Goal: Transaction & Acquisition: Purchase product/service

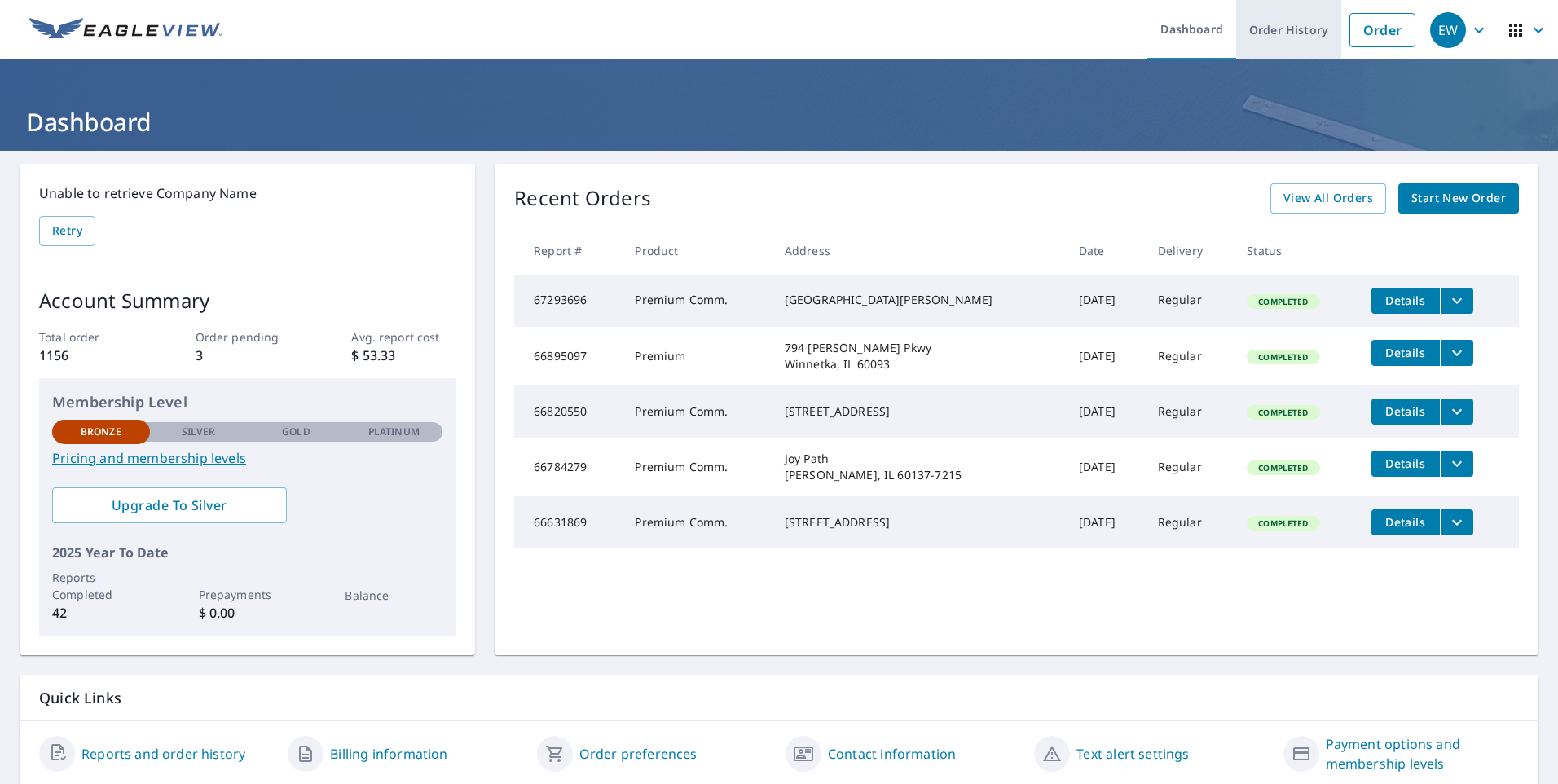
click at [1278, 24] on link "Order History" at bounding box center [1289, 29] width 105 height 60
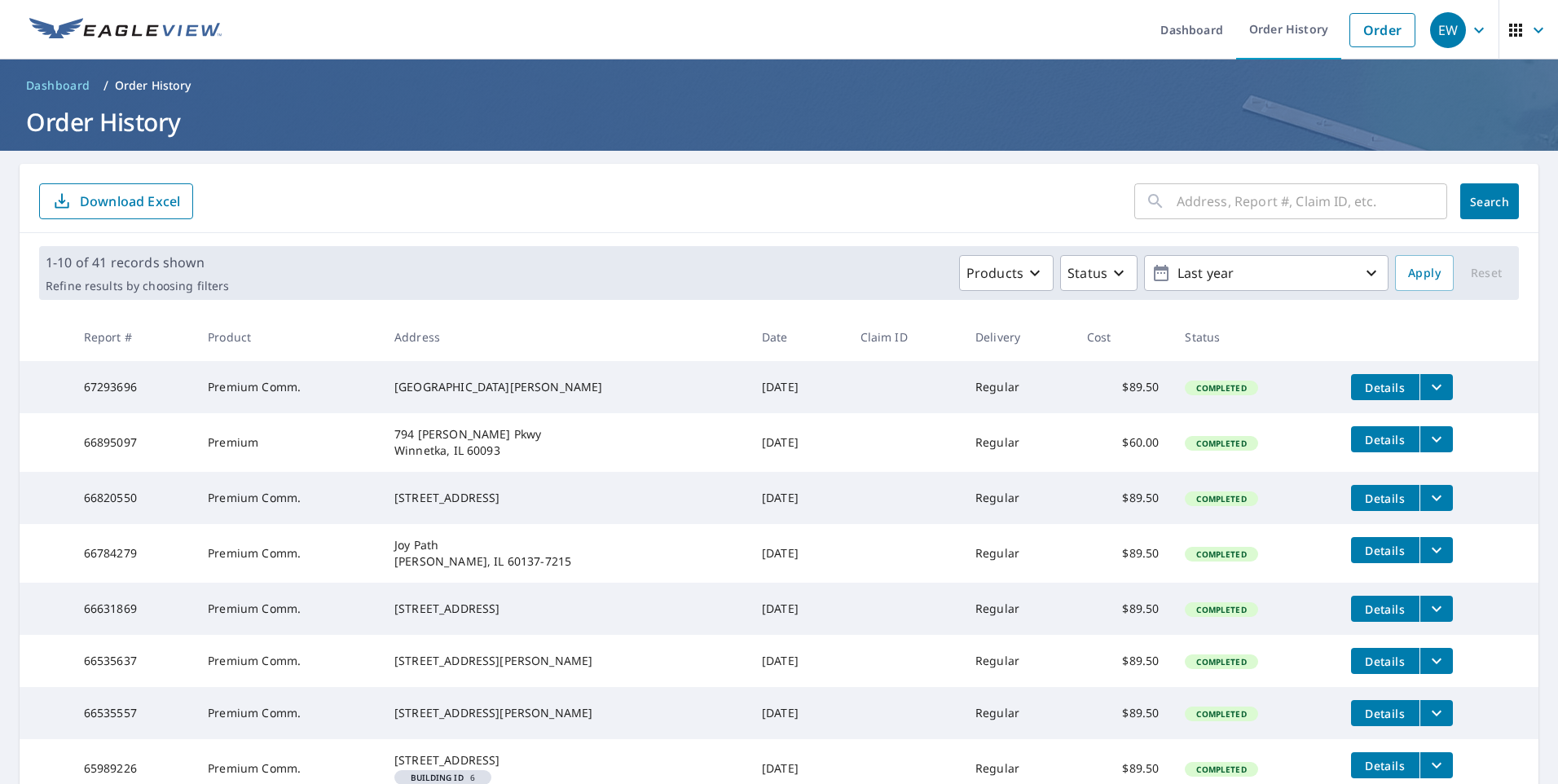
click at [1198, 203] on input "text" at bounding box center [1312, 201] width 270 height 45
type input "[STREET_ADDRESS]"
click button "Search" at bounding box center [1490, 201] width 59 height 36
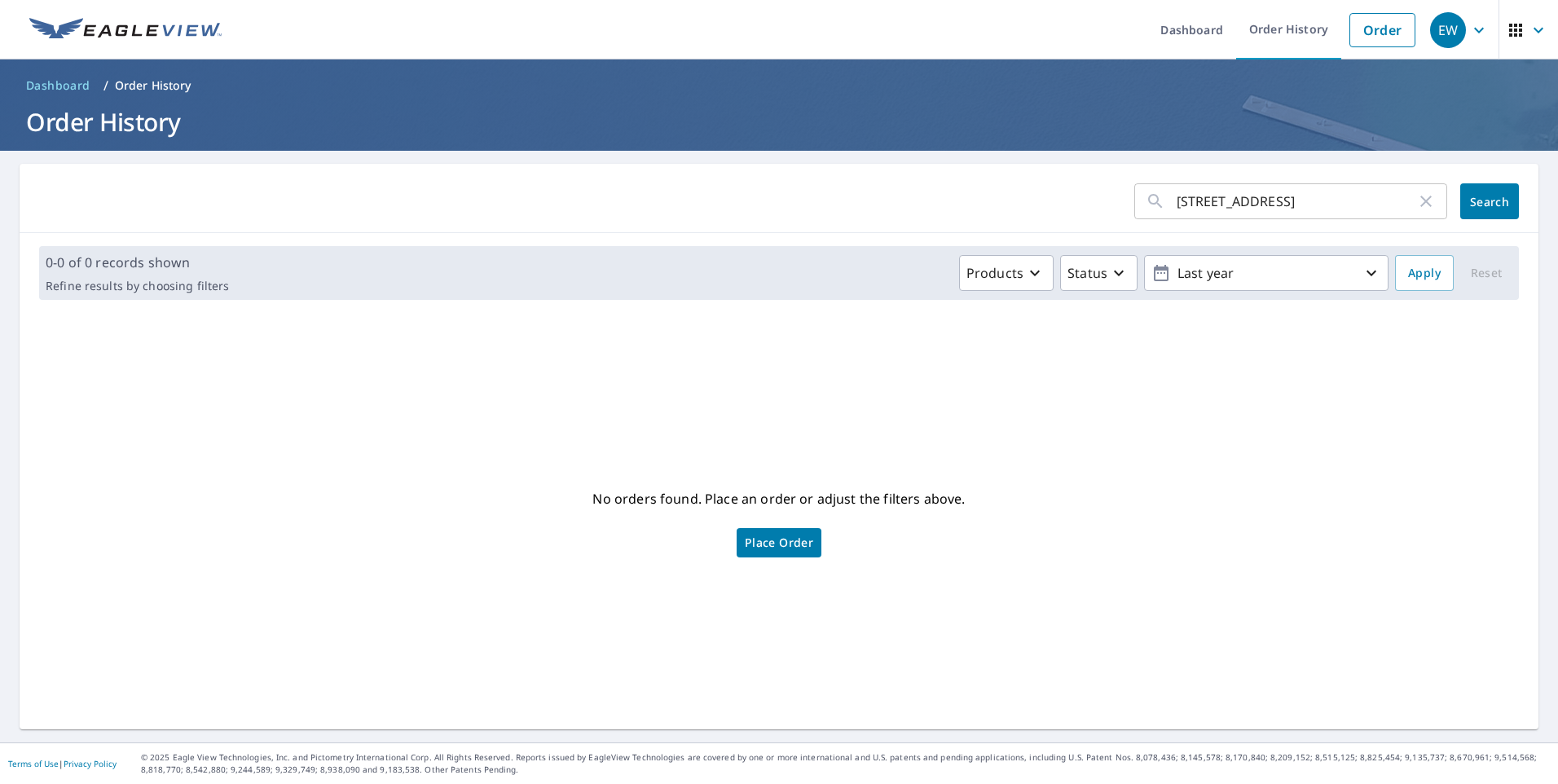
click at [780, 541] on span "Place Order" at bounding box center [779, 543] width 69 height 8
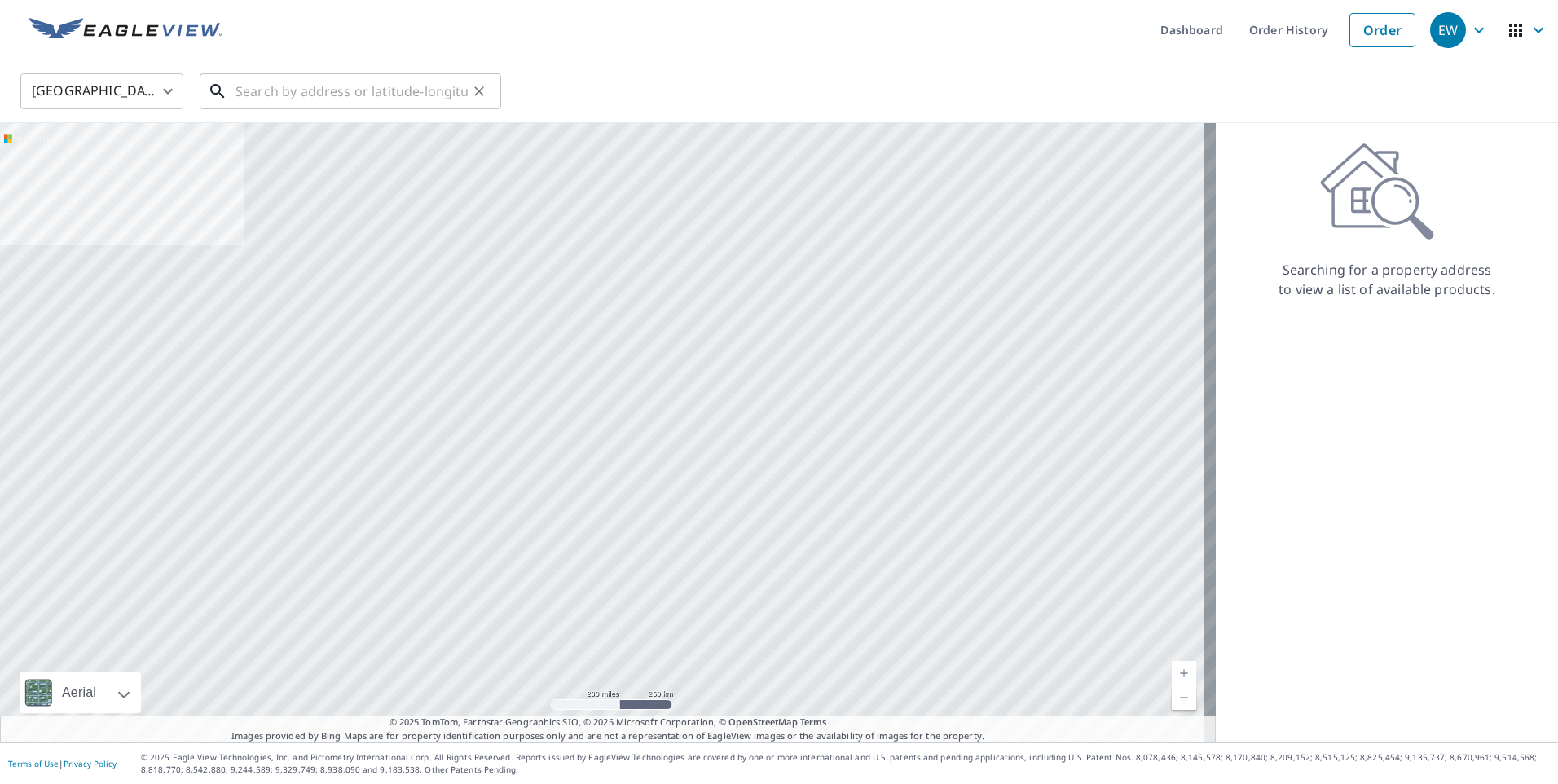
click at [267, 81] on input "text" at bounding box center [352, 91] width 233 height 45
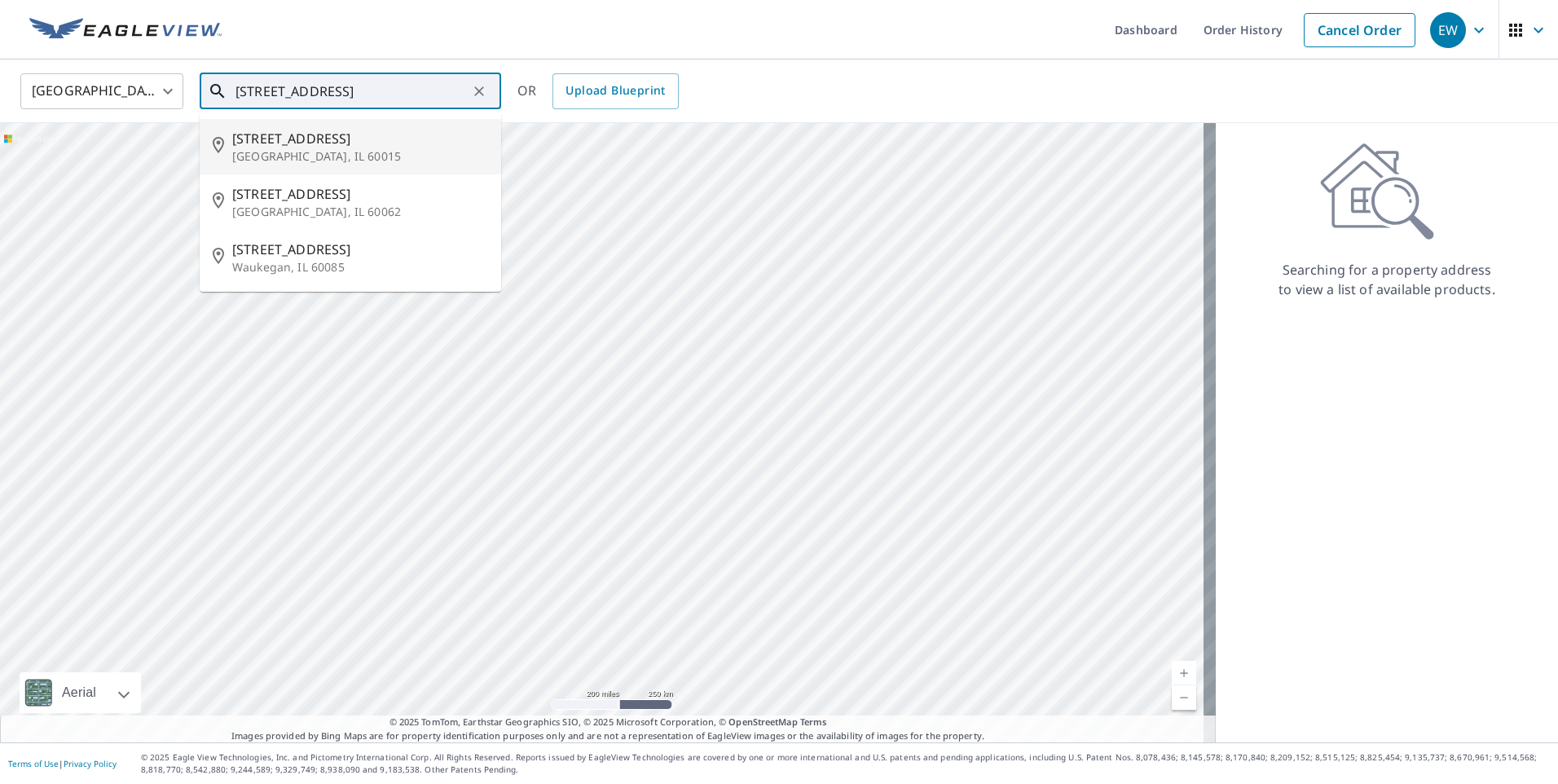
click at [351, 154] on p "Deerfield, IL 60015" at bounding box center [360, 156] width 256 height 16
type input "850 Waukegan Rd Deerfield, IL 60015"
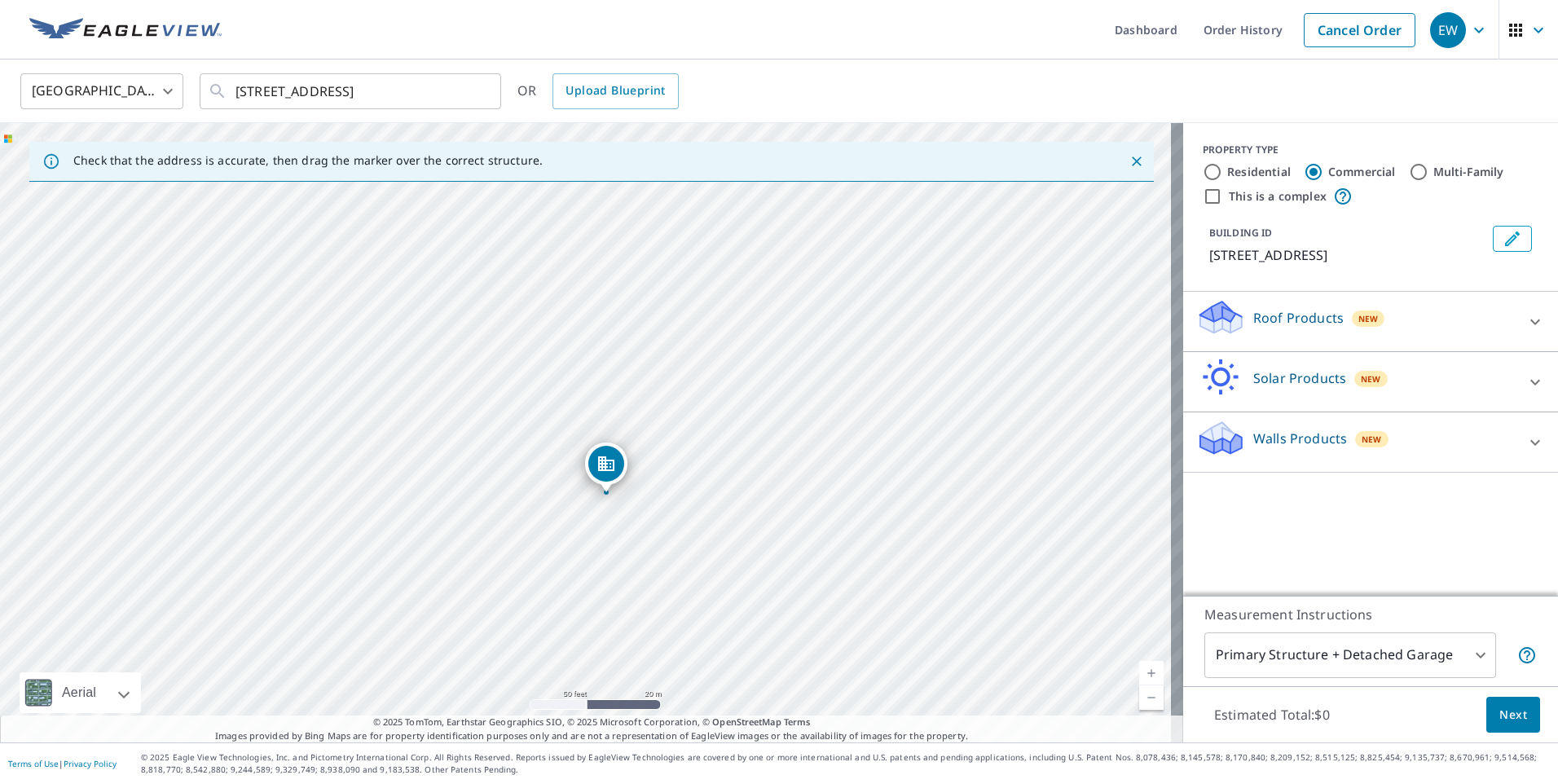
drag, startPoint x: 591, startPoint y: 401, endPoint x: 609, endPoint y: 462, distance: 63.6
drag, startPoint x: 1318, startPoint y: 339, endPoint x: 1319, endPoint y: 330, distance: 9.1
click at [1318, 335] on div "Roof Products New Premium $89.5 Gutter $23.25 Bid Perfect™ $49 Solar Products N…" at bounding box center [1371, 383] width 375 height 181
click at [1319, 317] on p "Roof Products" at bounding box center [1299, 317] width 91 height 19
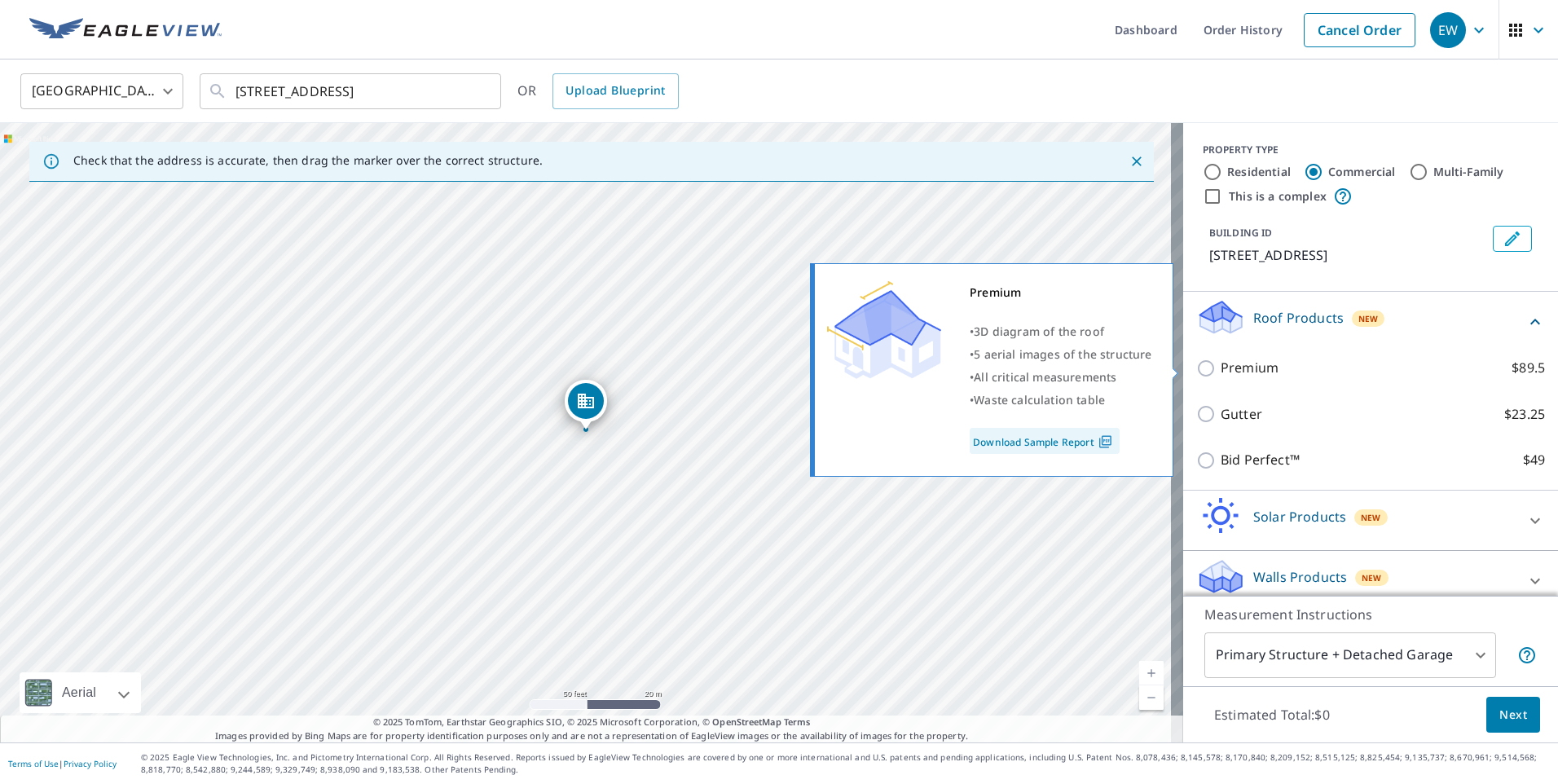
click at [1279, 374] on label "Premium $89.5" at bounding box center [1383, 368] width 324 height 20
click at [1221, 374] on input "Premium $89.5" at bounding box center [1208, 368] width 24 height 19
checkbox input "true"
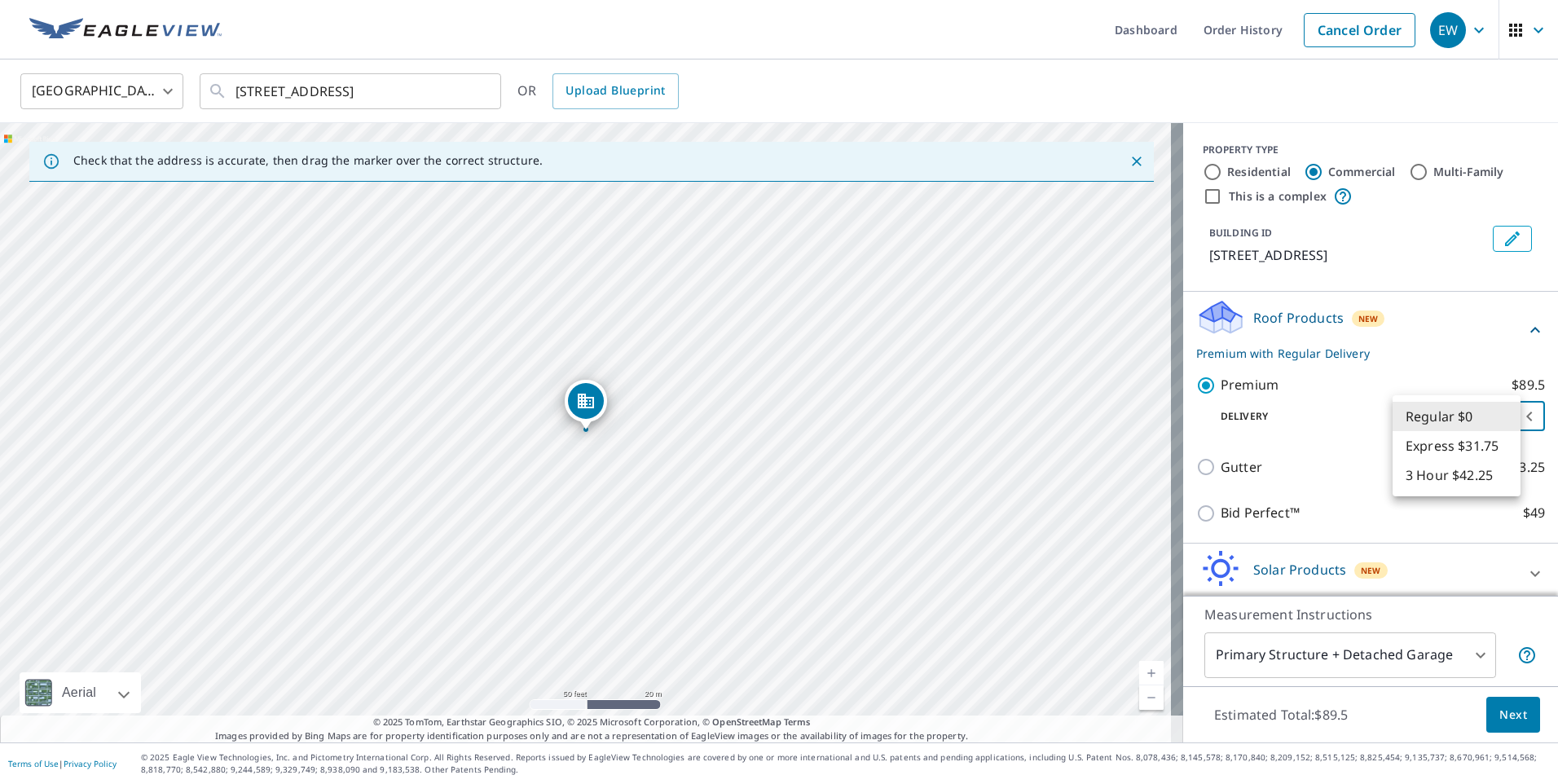
click at [1476, 421] on body "EW EW Dashboard Order History Cancel Order EW United States US ​ 850 Waukegan R…" at bounding box center [779, 392] width 1558 height 784
click at [1448, 474] on li "3 Hour $42.25" at bounding box center [1456, 475] width 128 height 29
type input "7"
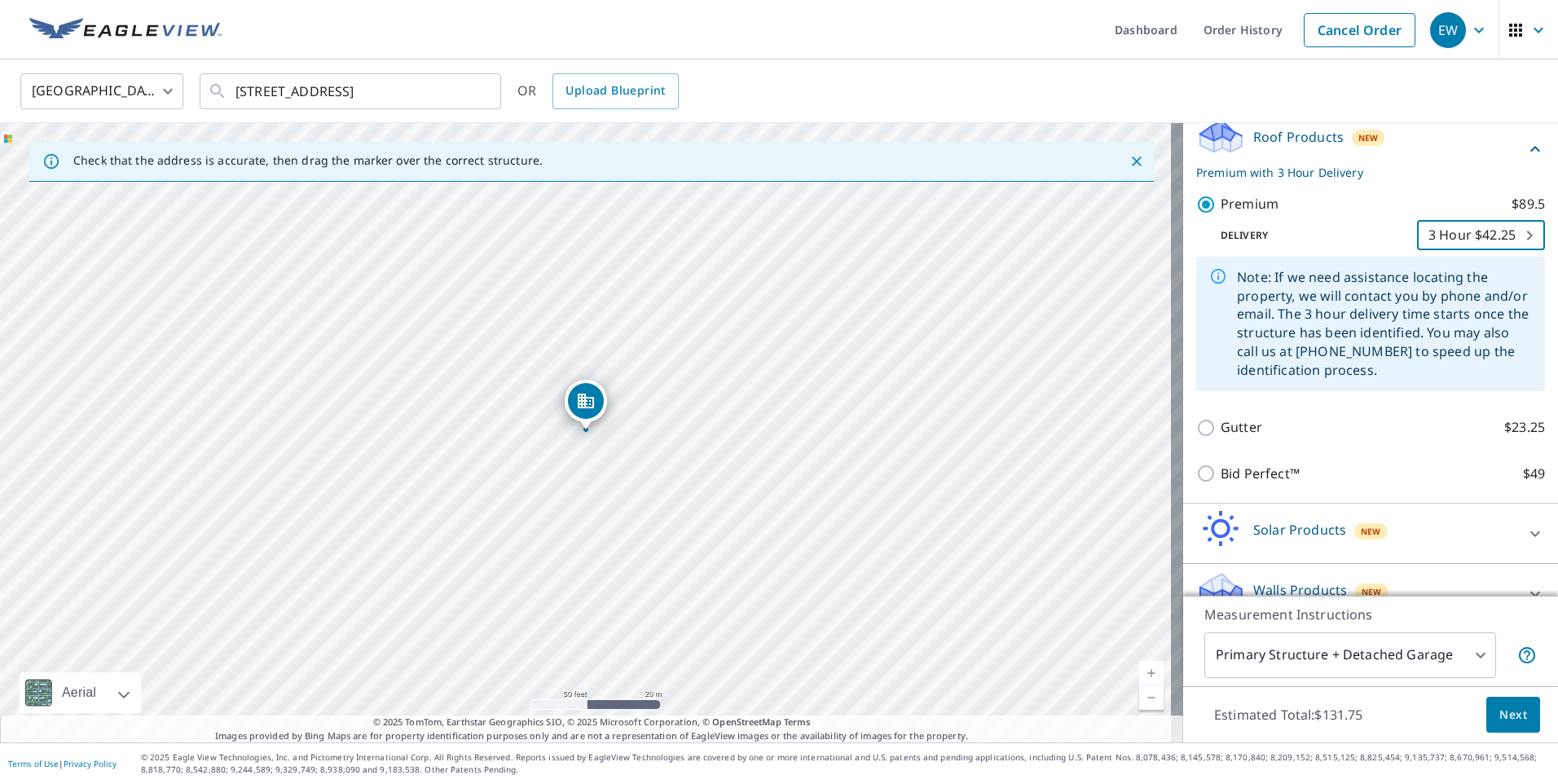
scroll to position [210, 0]
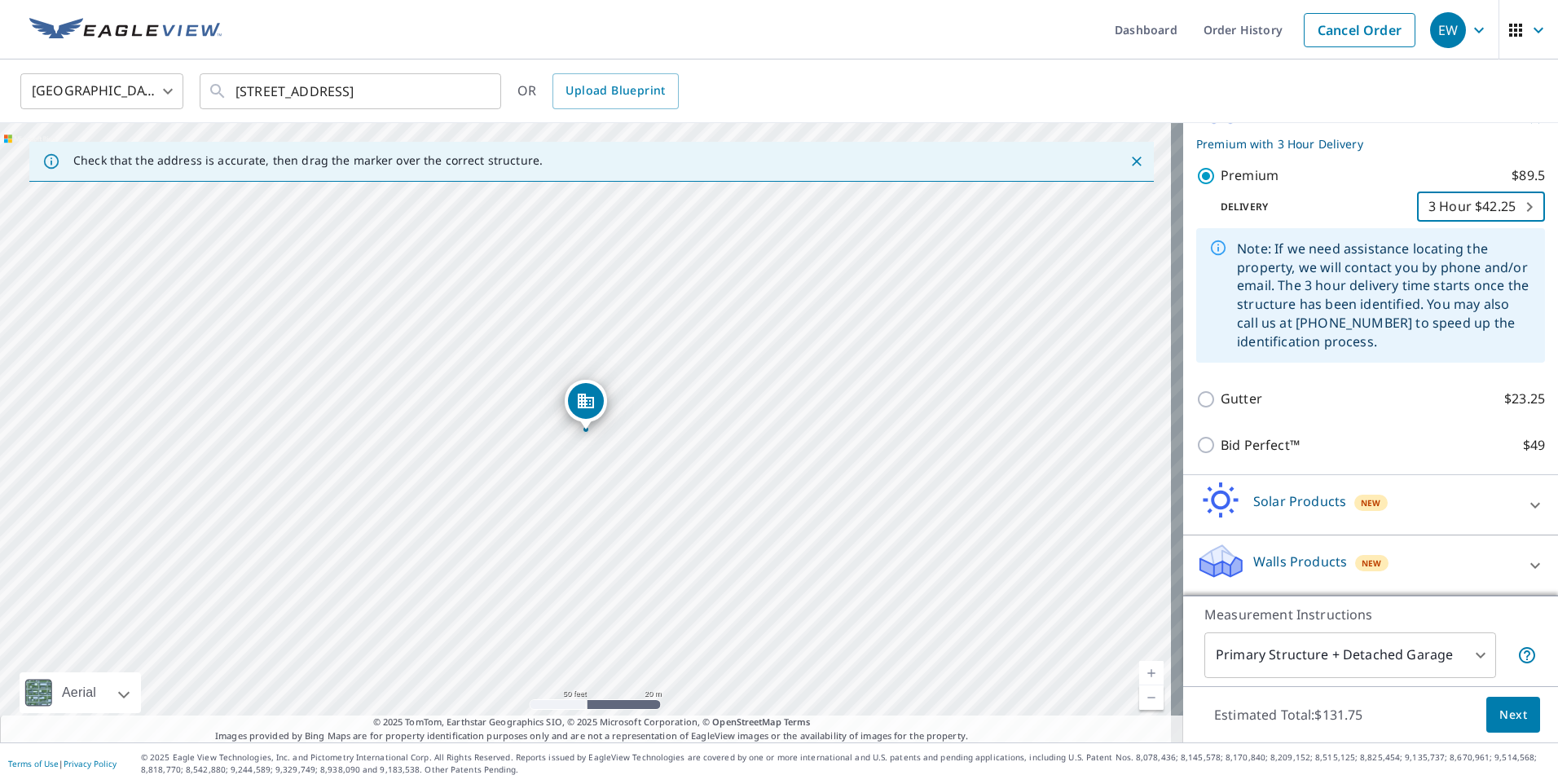
click at [1500, 709] on span "Next" at bounding box center [1514, 715] width 28 height 20
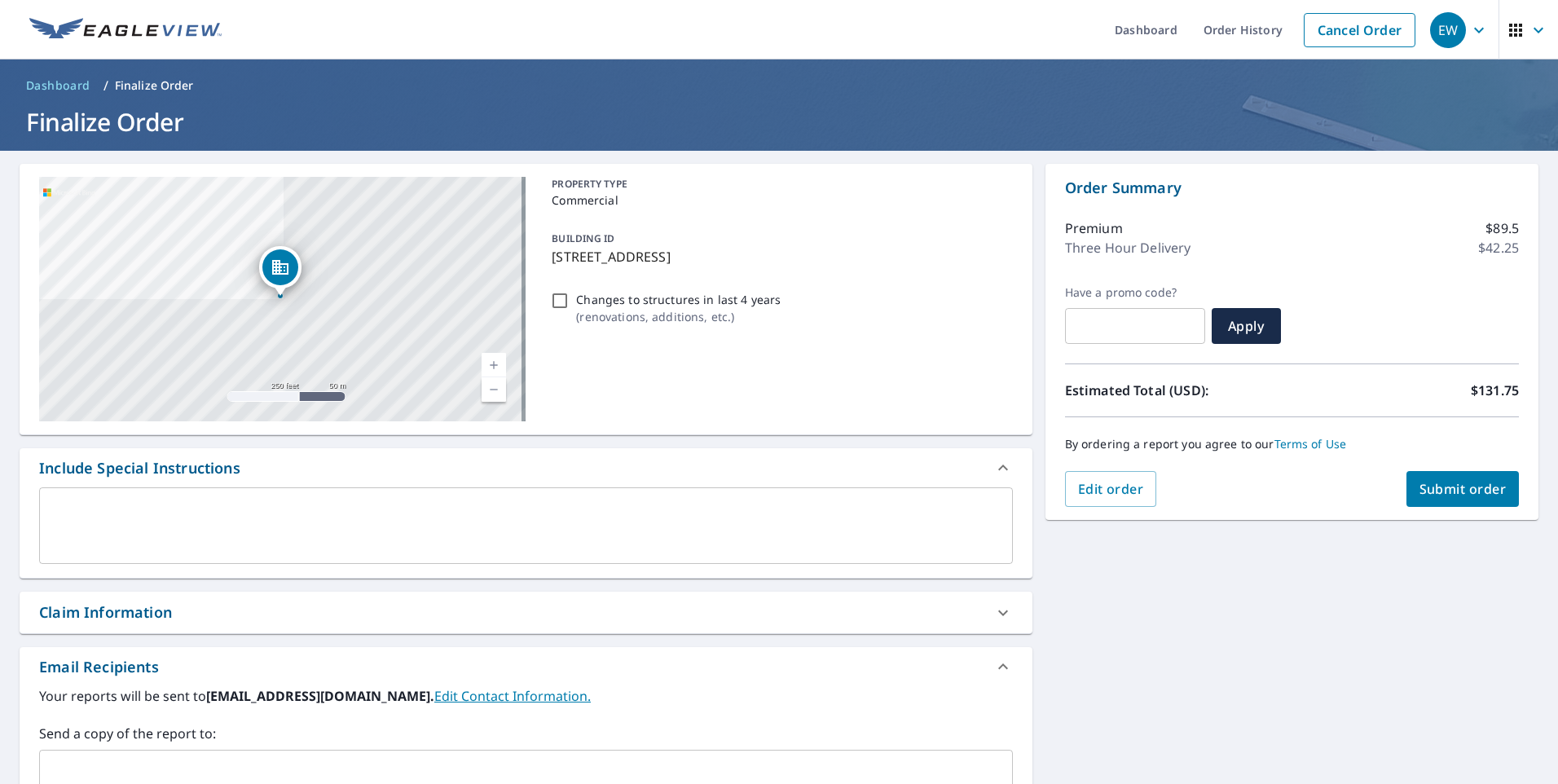
click at [132, 503] on textarea at bounding box center [525, 525] width 951 height 46
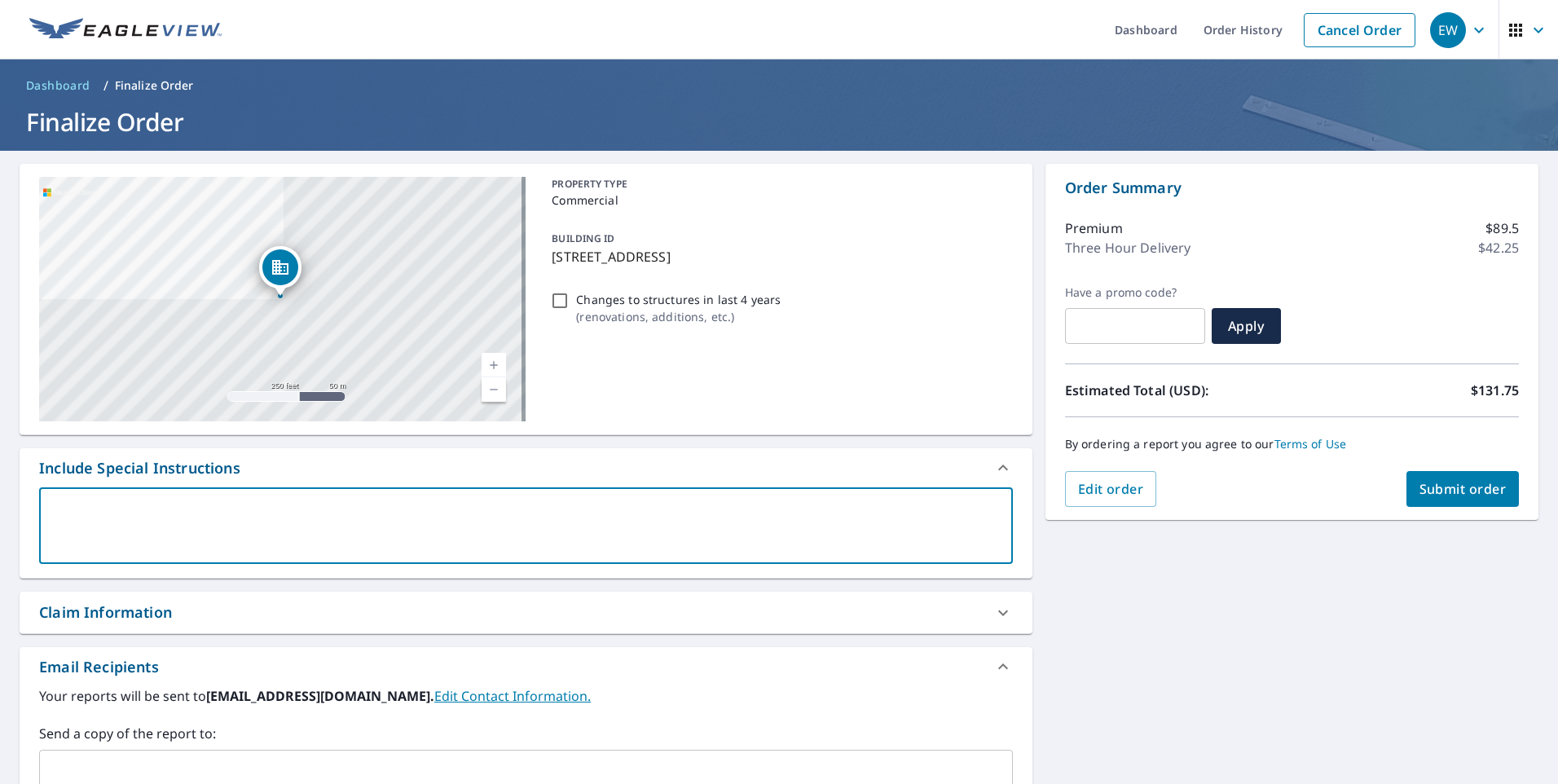
type textarea "S"
type textarea "x"
checkbox input "true"
type textarea "St"
type textarea "x"
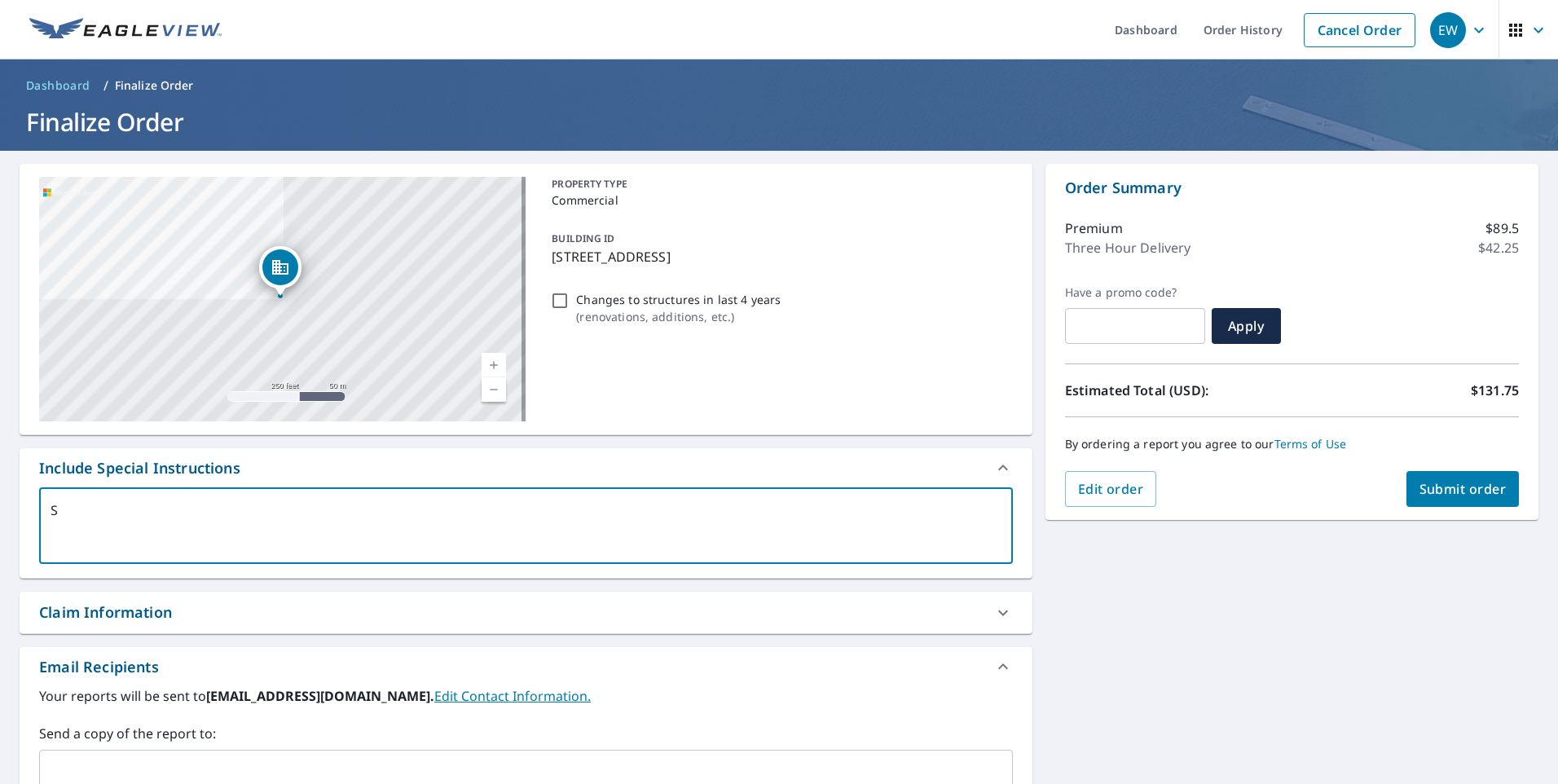
checkbox input "true"
type textarea "Ste"
type textarea "x"
checkbox input "true"
type textarea "Stee"
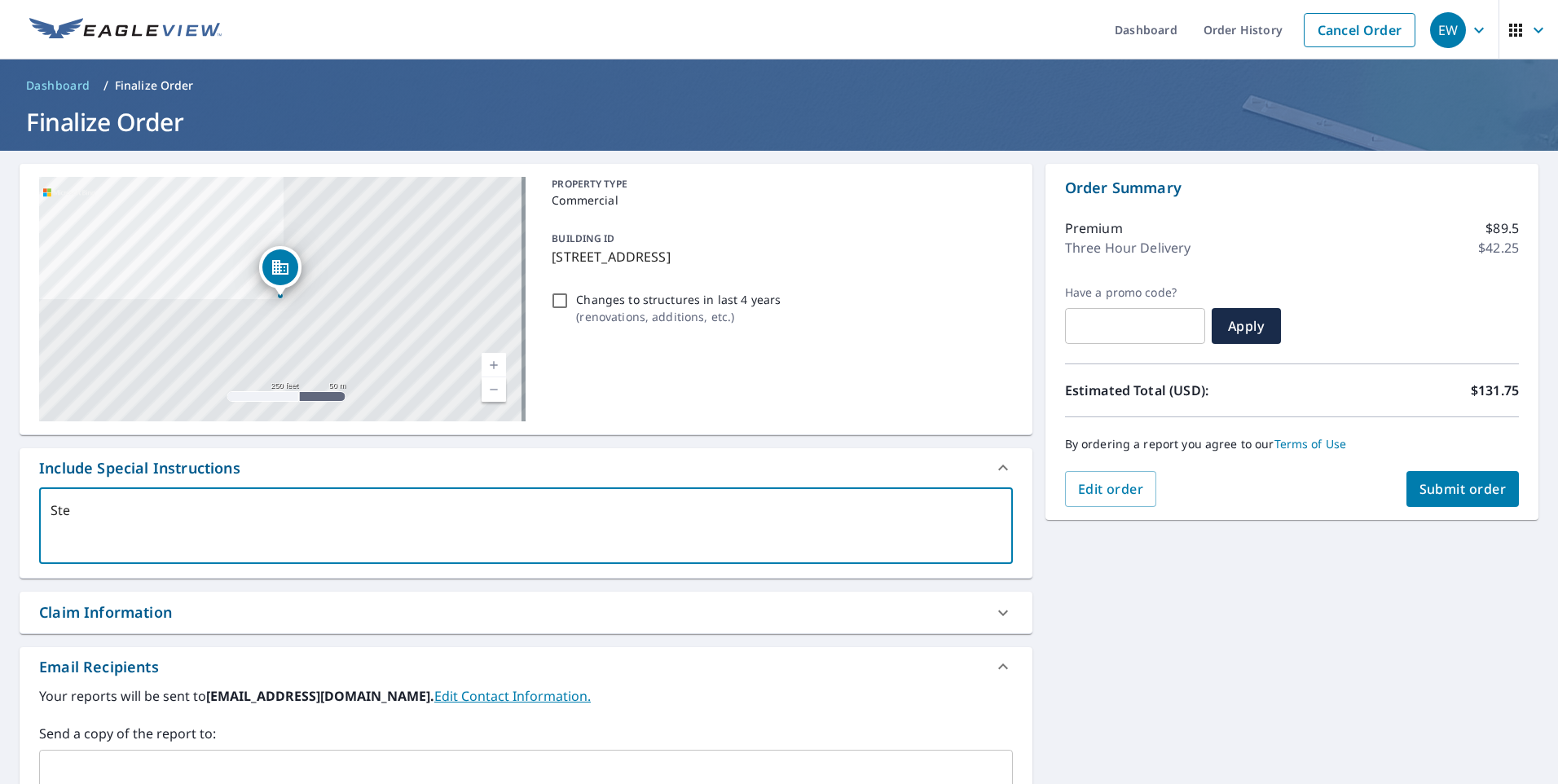
type textarea "x"
checkbox input "true"
type textarea "Steep"
type textarea "x"
checkbox input "true"
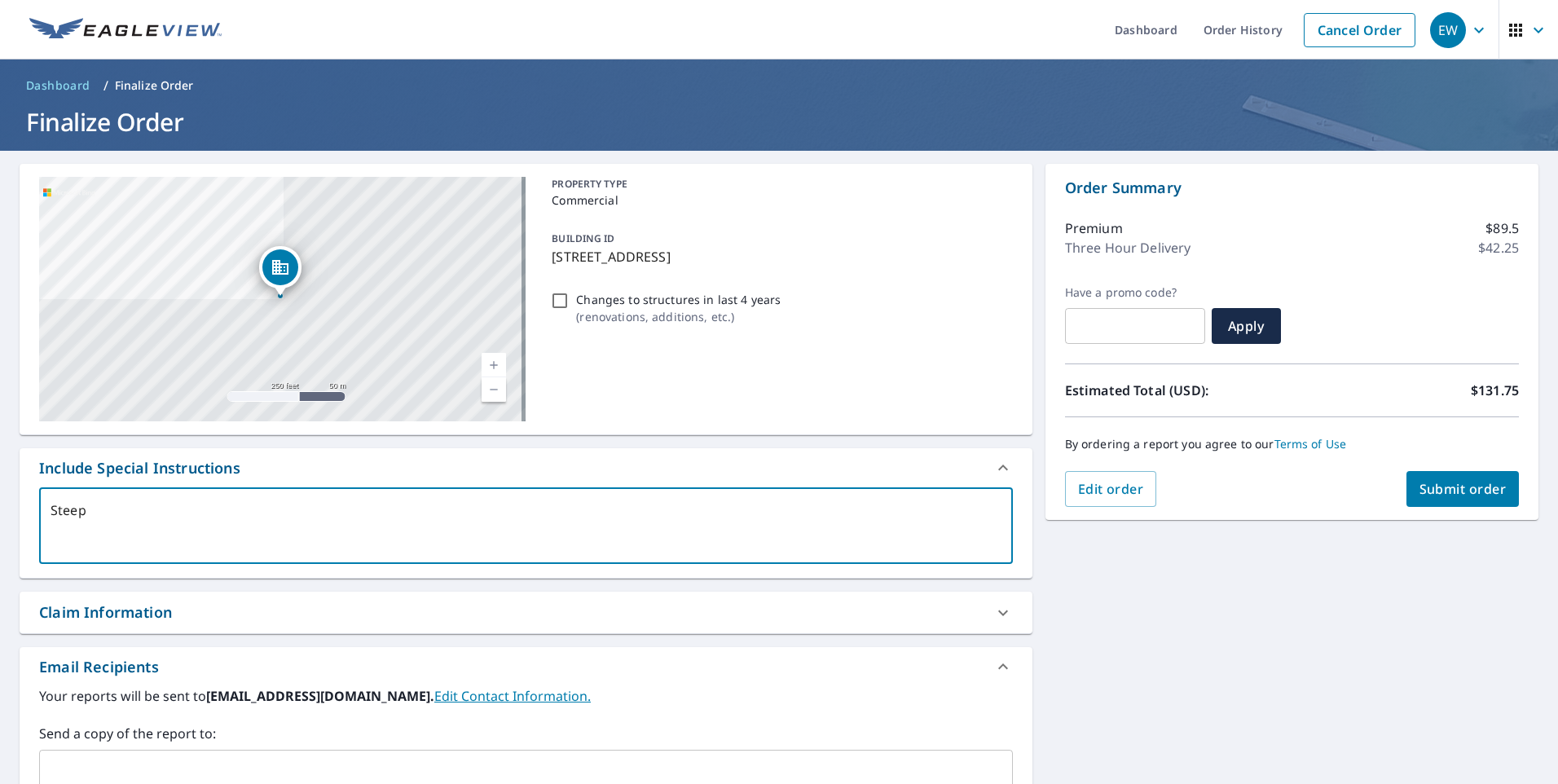
type textarea "Steep"
type textarea "x"
checkbox input "true"
type textarea "Steep S"
type textarea "x"
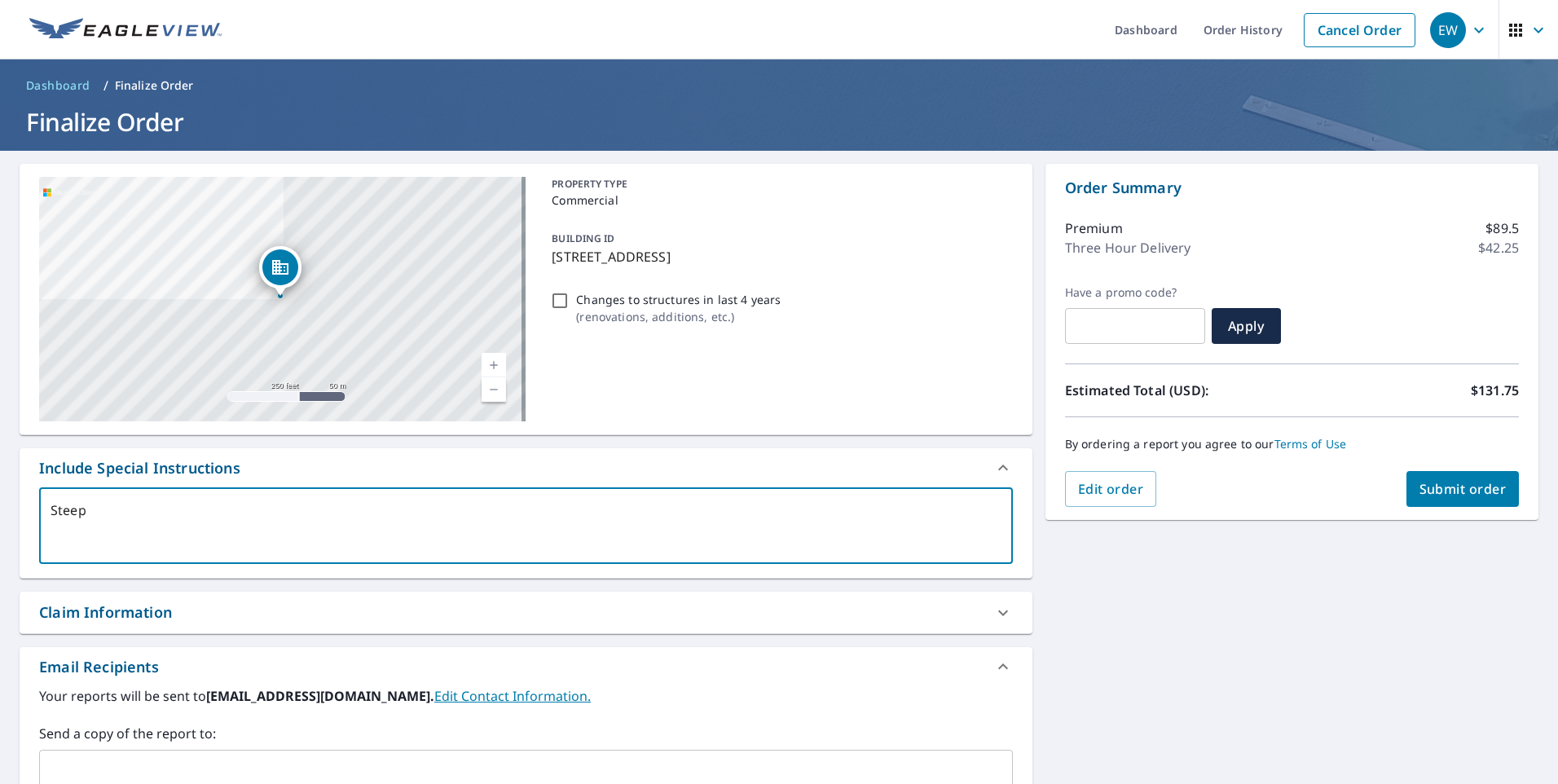
checkbox input "true"
type textarea "Steep Sl"
type textarea "x"
checkbox input "true"
type textarea "Steep Slo"
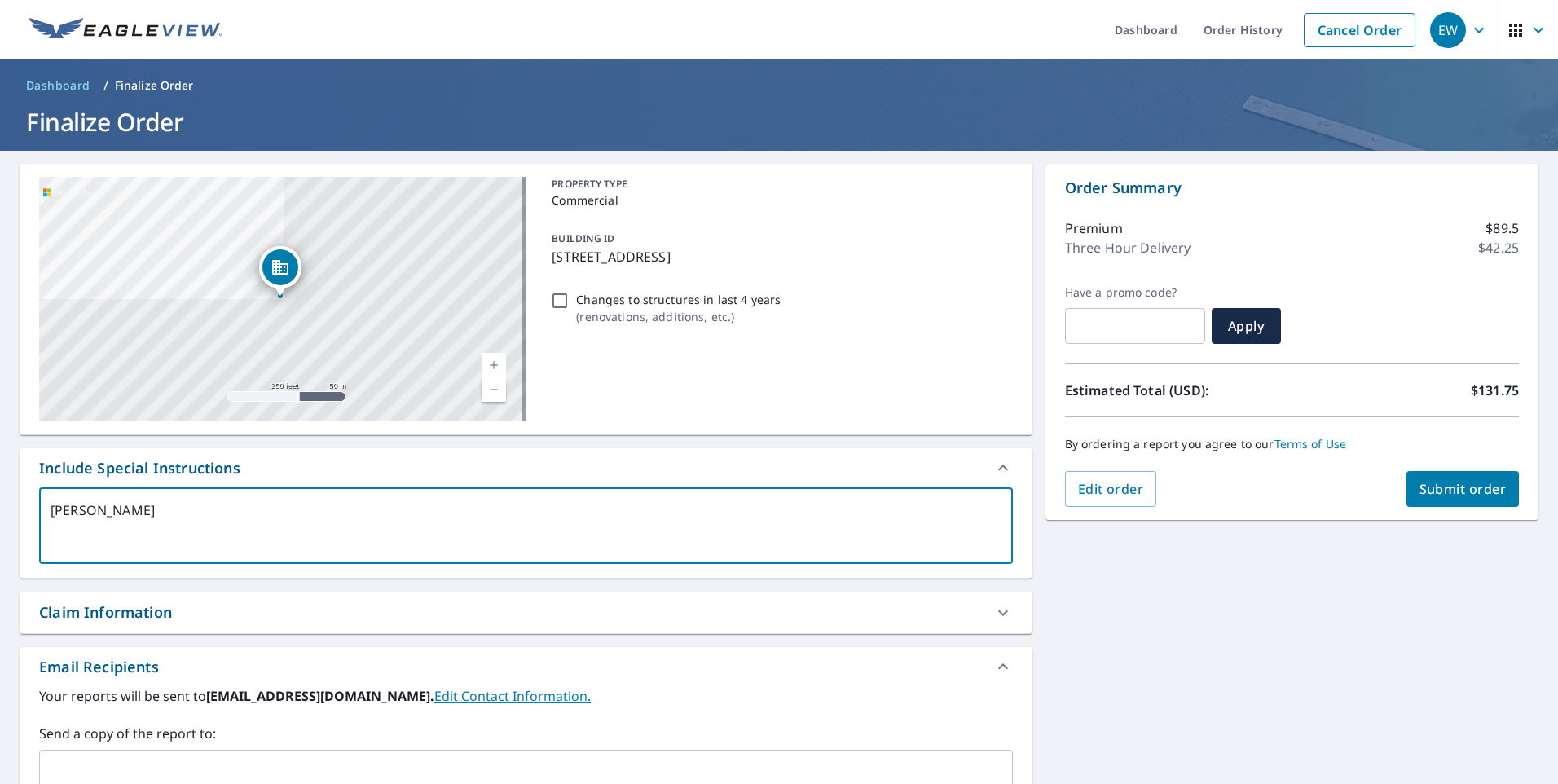
type textarea "x"
checkbox input "true"
type textarea "Steep Slop"
type textarea "x"
checkbox input "true"
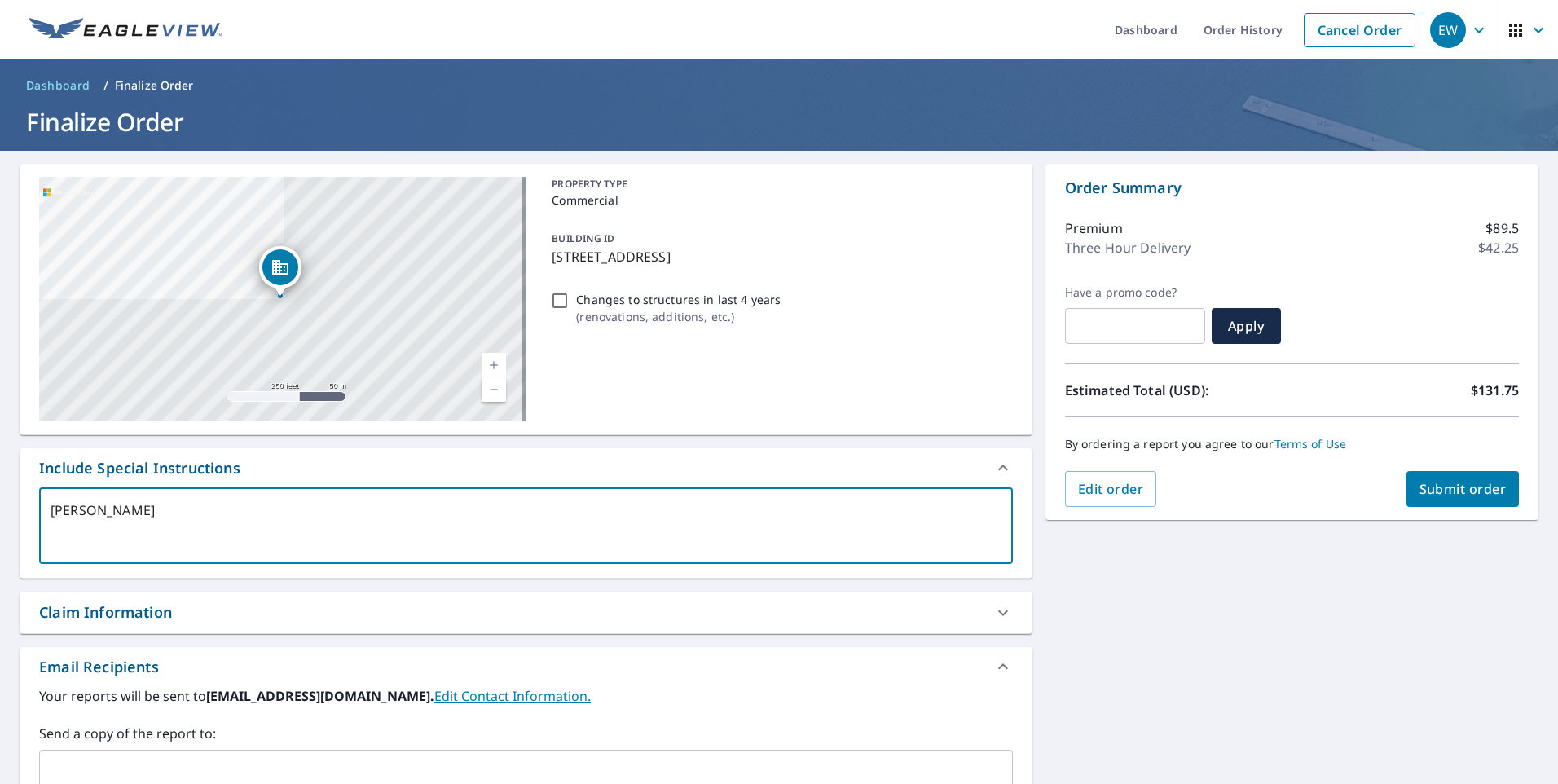
type textarea "Steep Slope"
type textarea "x"
checkbox input "true"
type textarea "Steep Slope"
type textarea "x"
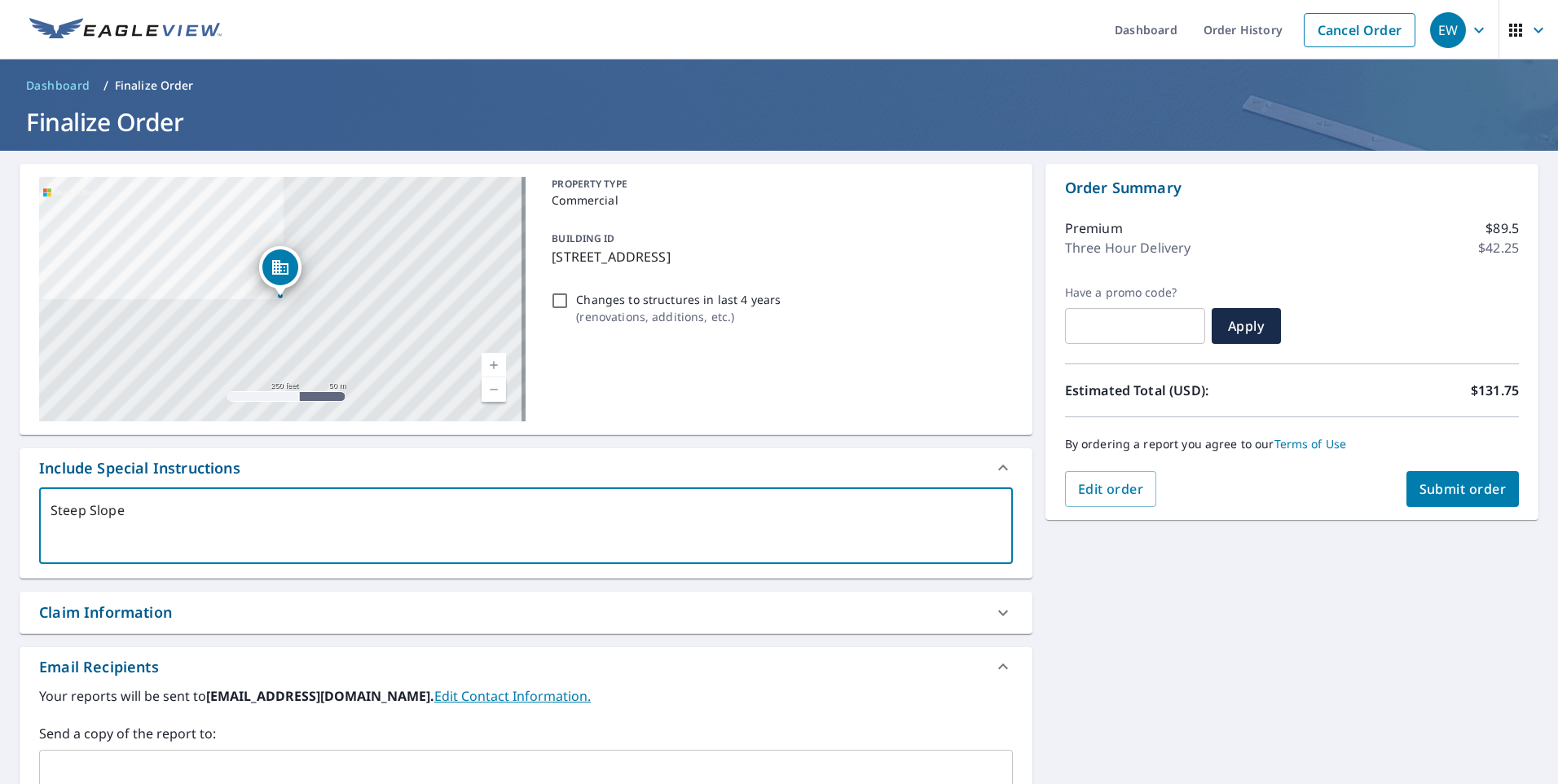
checkbox input "true"
type textarea "Steep Slope r"
type textarea "x"
checkbox input "true"
type textarea "Steep Slope ro"
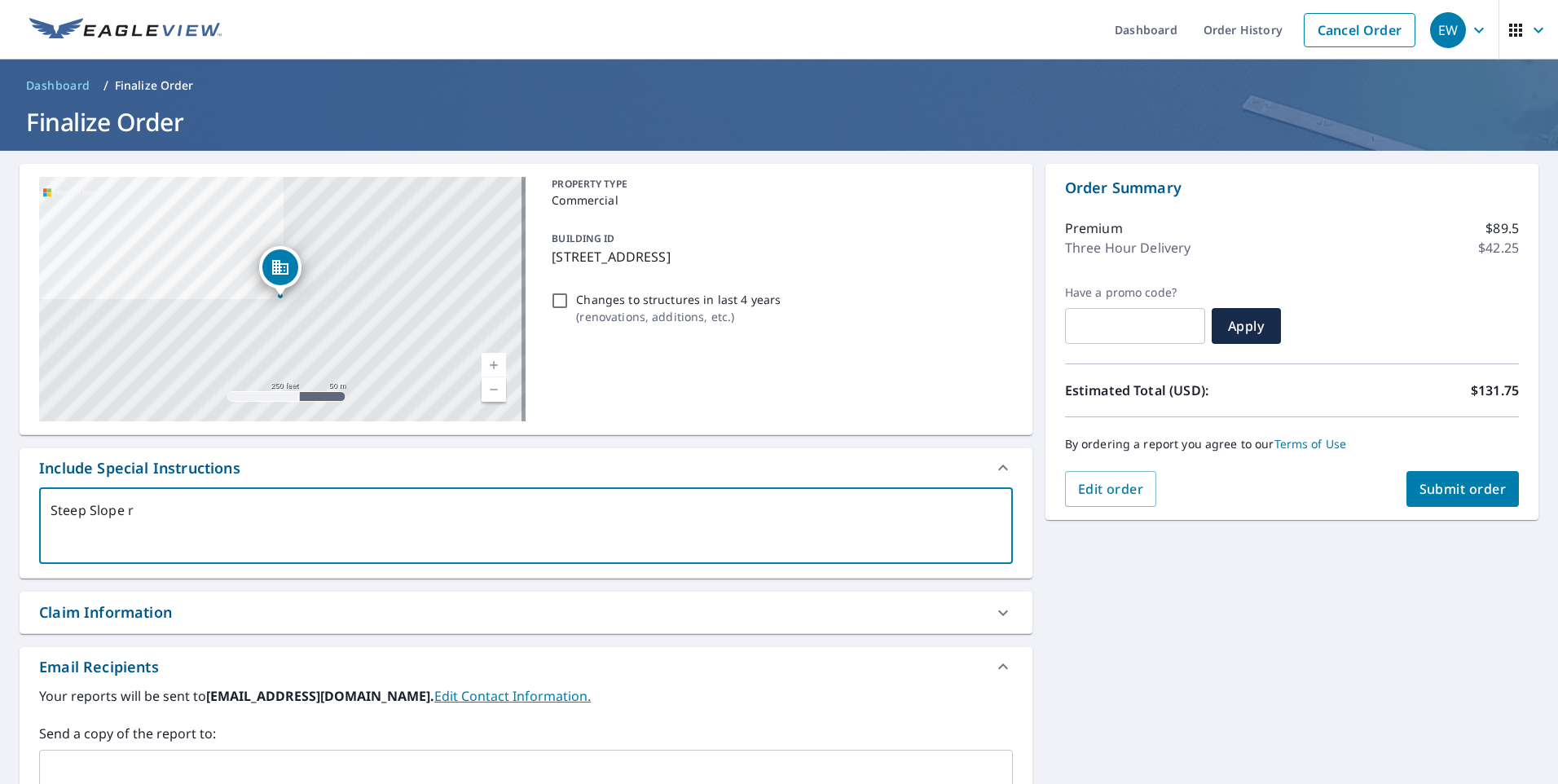
type textarea "x"
checkbox input "true"
type textarea "Steep Slope roo"
type textarea "x"
checkbox input "true"
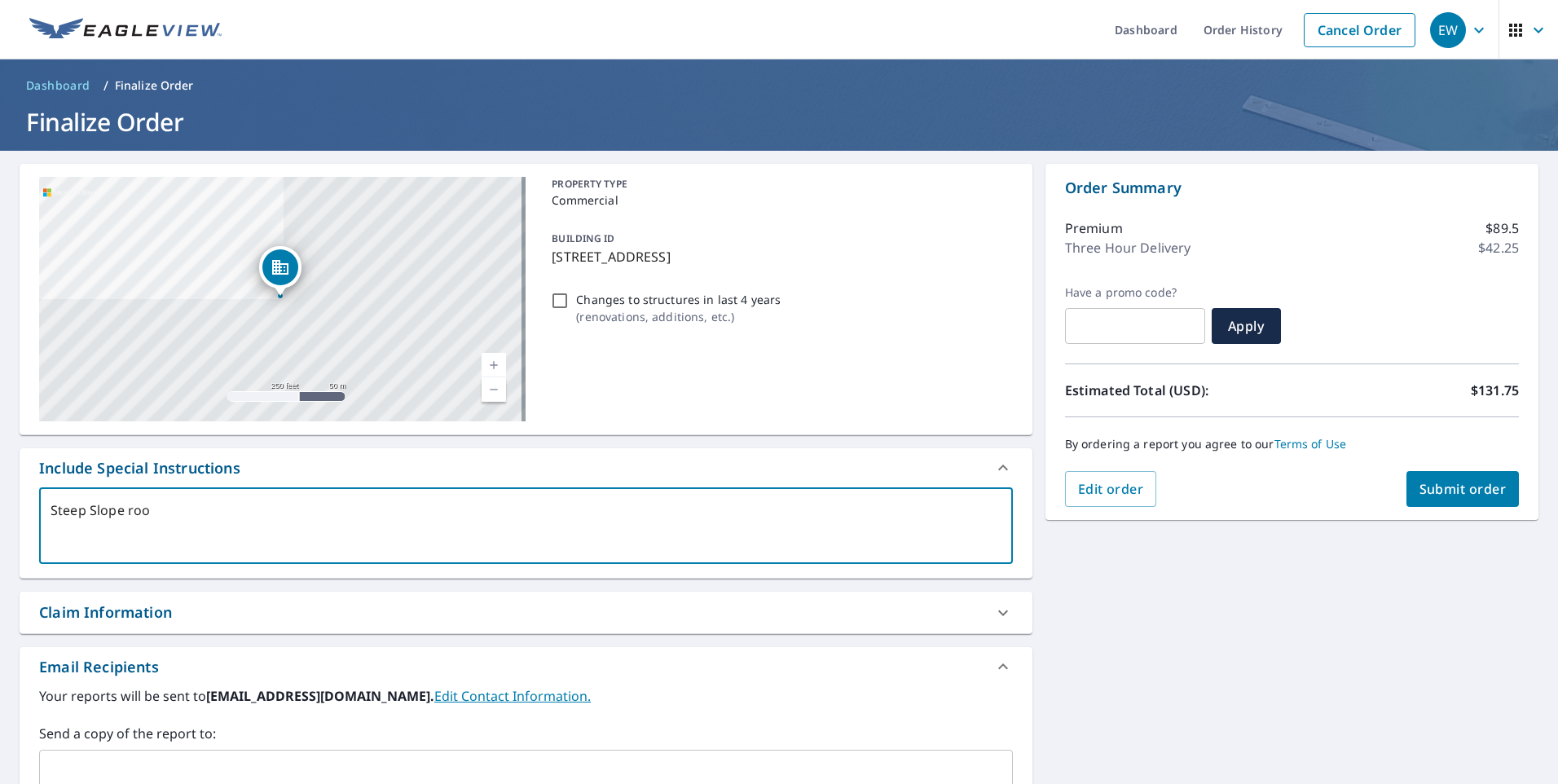
type textarea "Steep Slope roof"
type textarea "x"
checkbox input "true"
type textarea "Steep Slope roof"
type textarea "x"
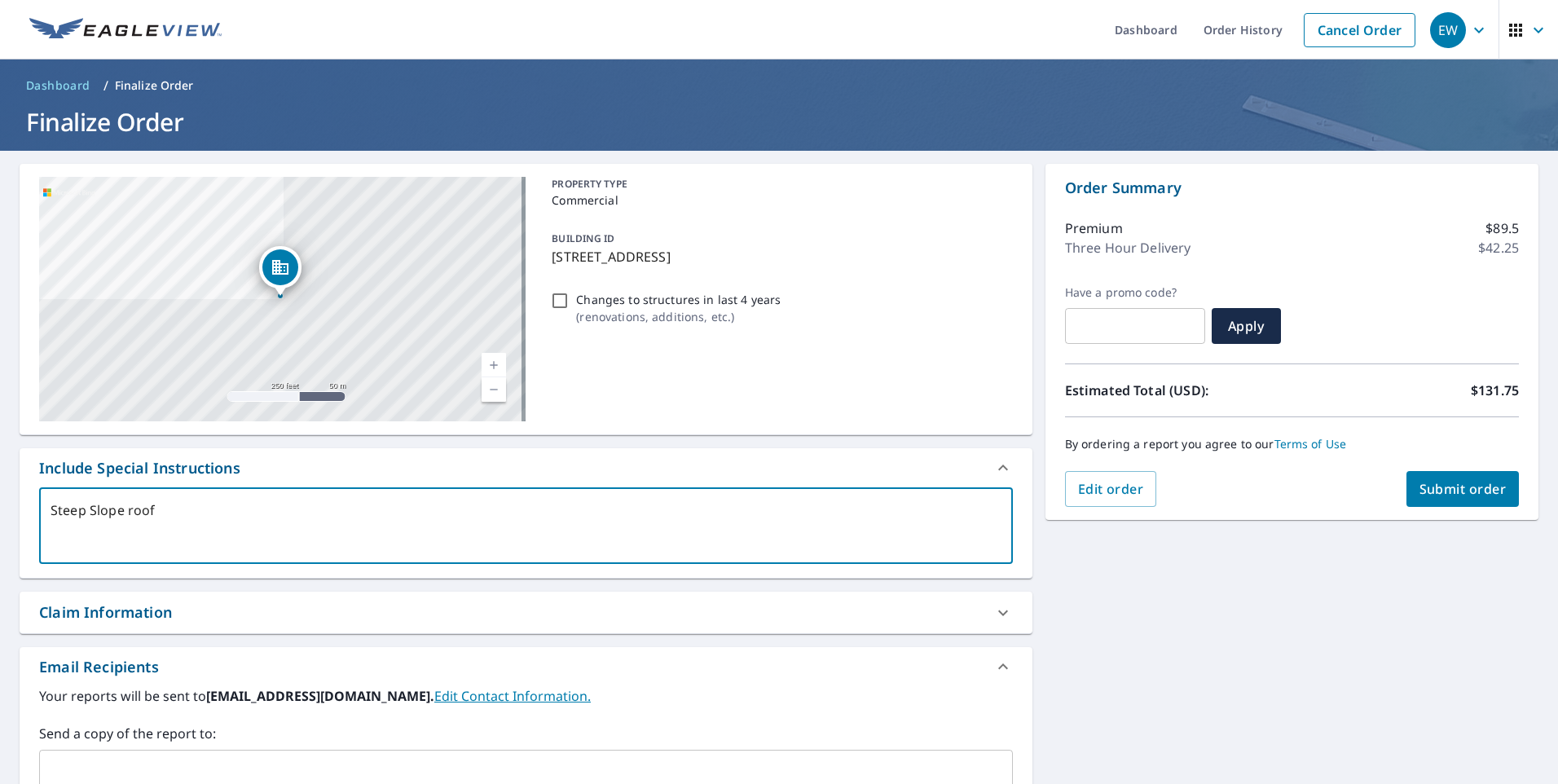
checkbox input "true"
type textarea "Steep Slope roof o"
type textarea "x"
checkbox input "true"
type textarea "Steep Slope roof on"
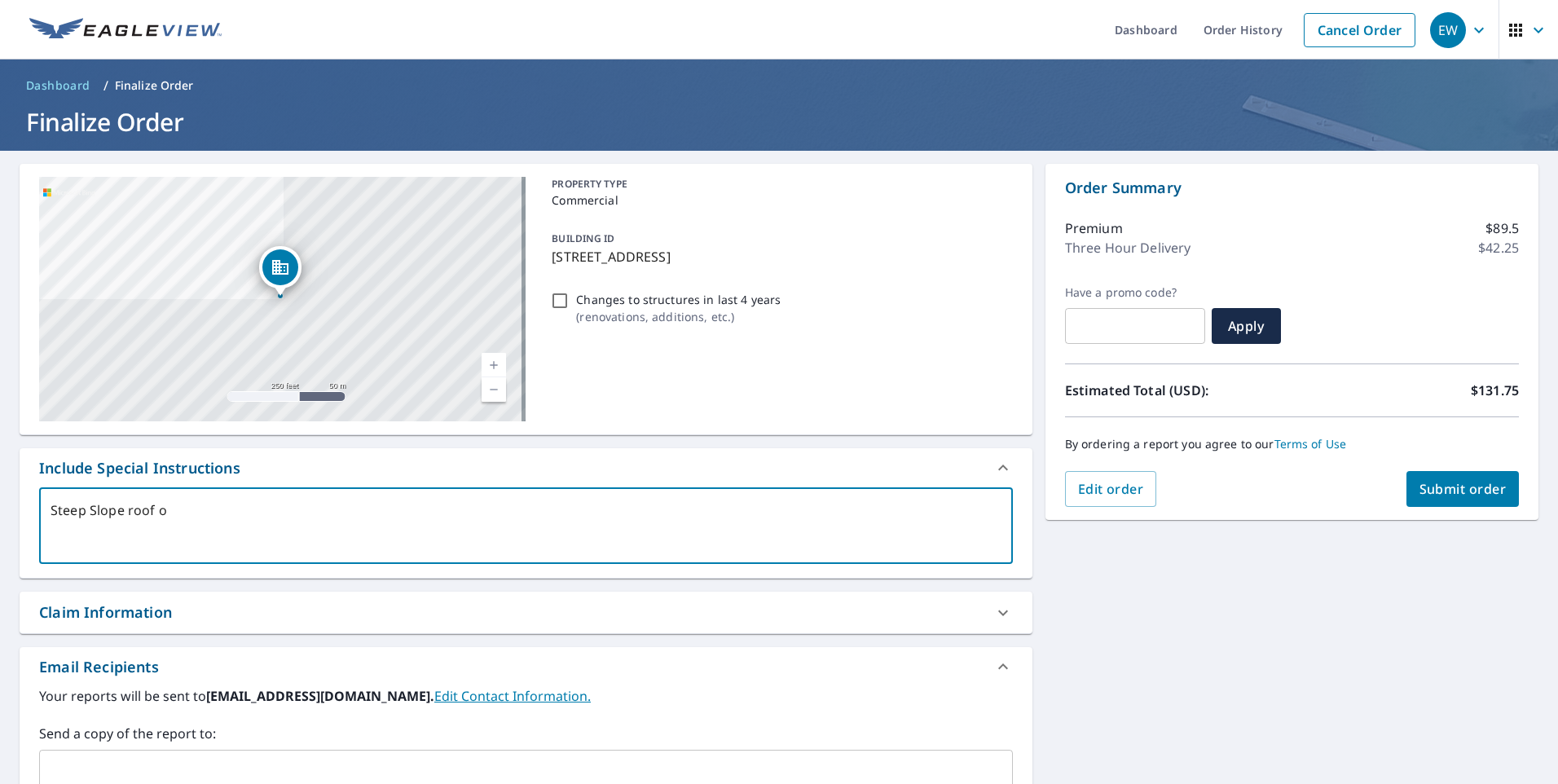
type textarea "x"
checkbox input "true"
type textarea "Steep Slope roof onl"
type textarea "x"
checkbox input "true"
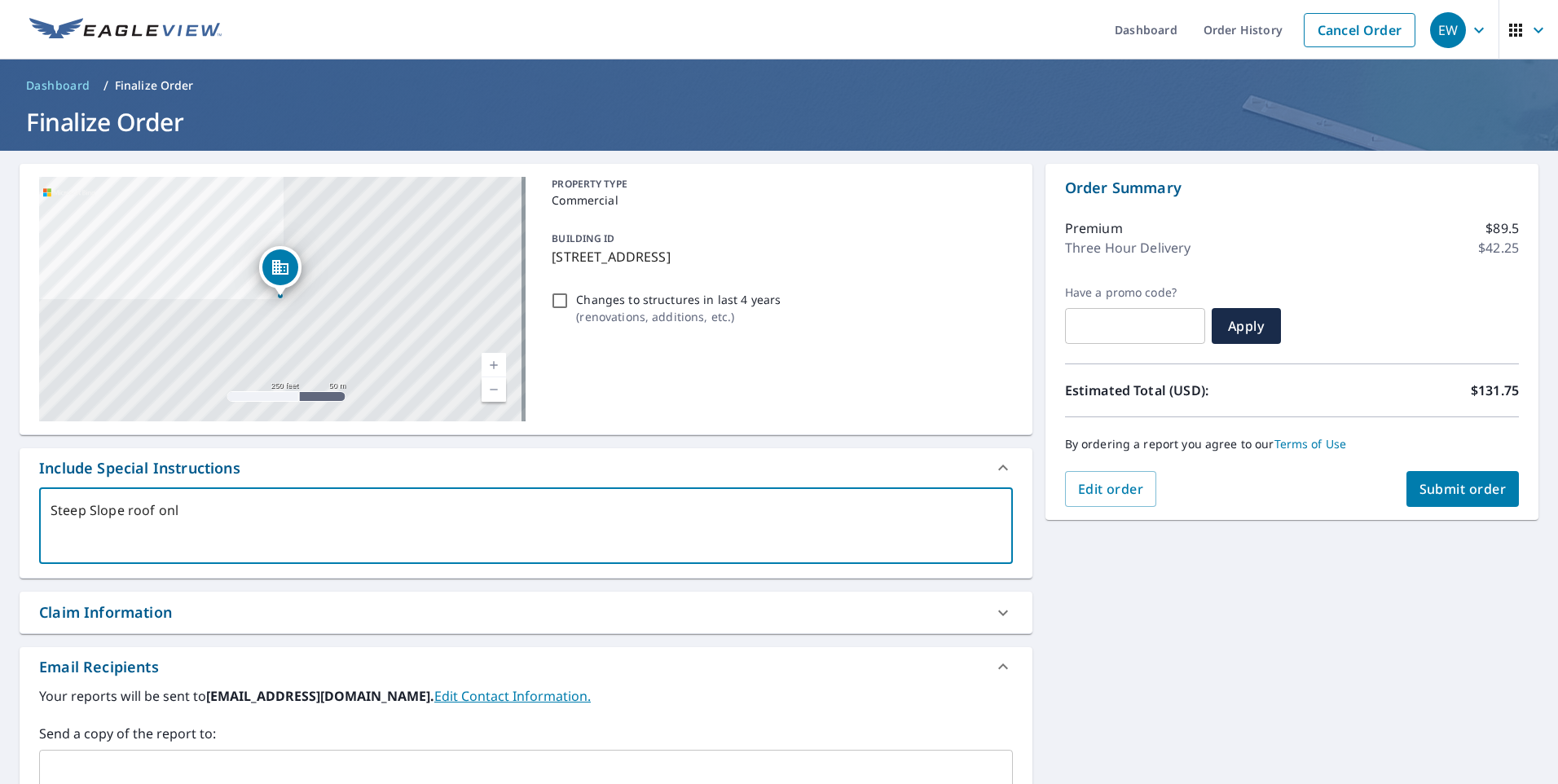
type textarea "Steep Slope roof only"
type textarea "x"
checkbox input "true"
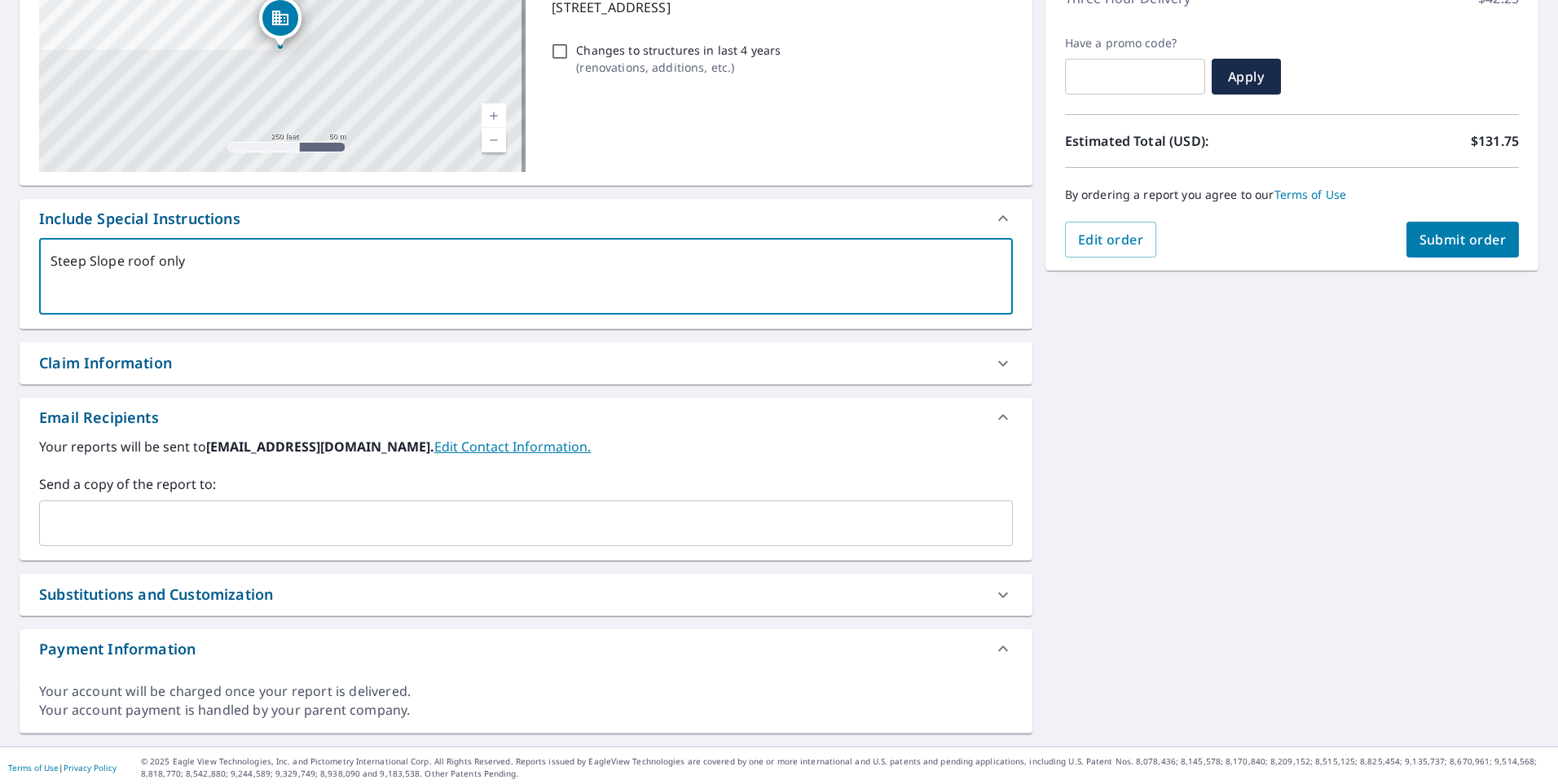
scroll to position [253, 0]
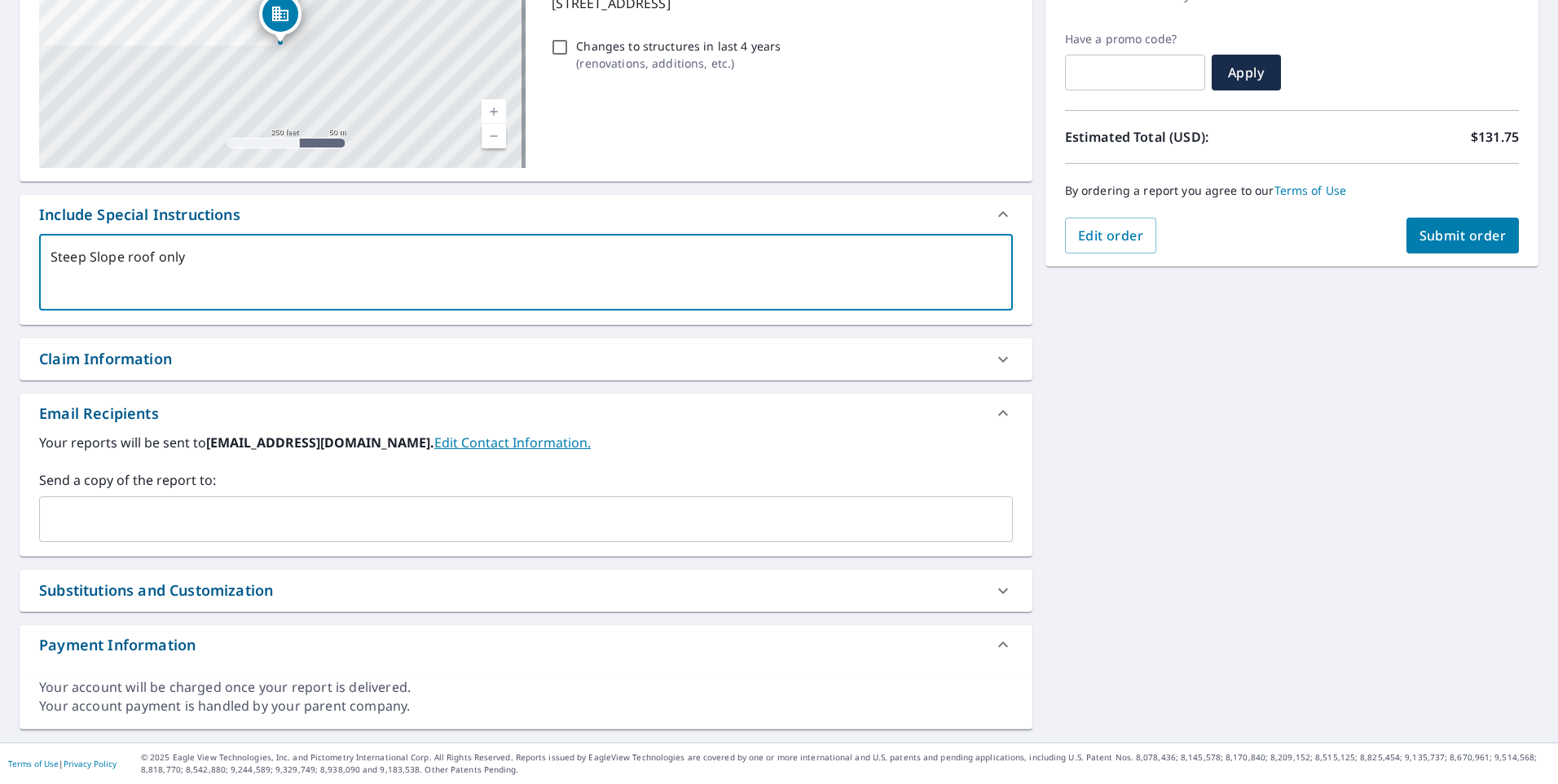
type textarea "Steep Slope roof only"
type textarea "x"
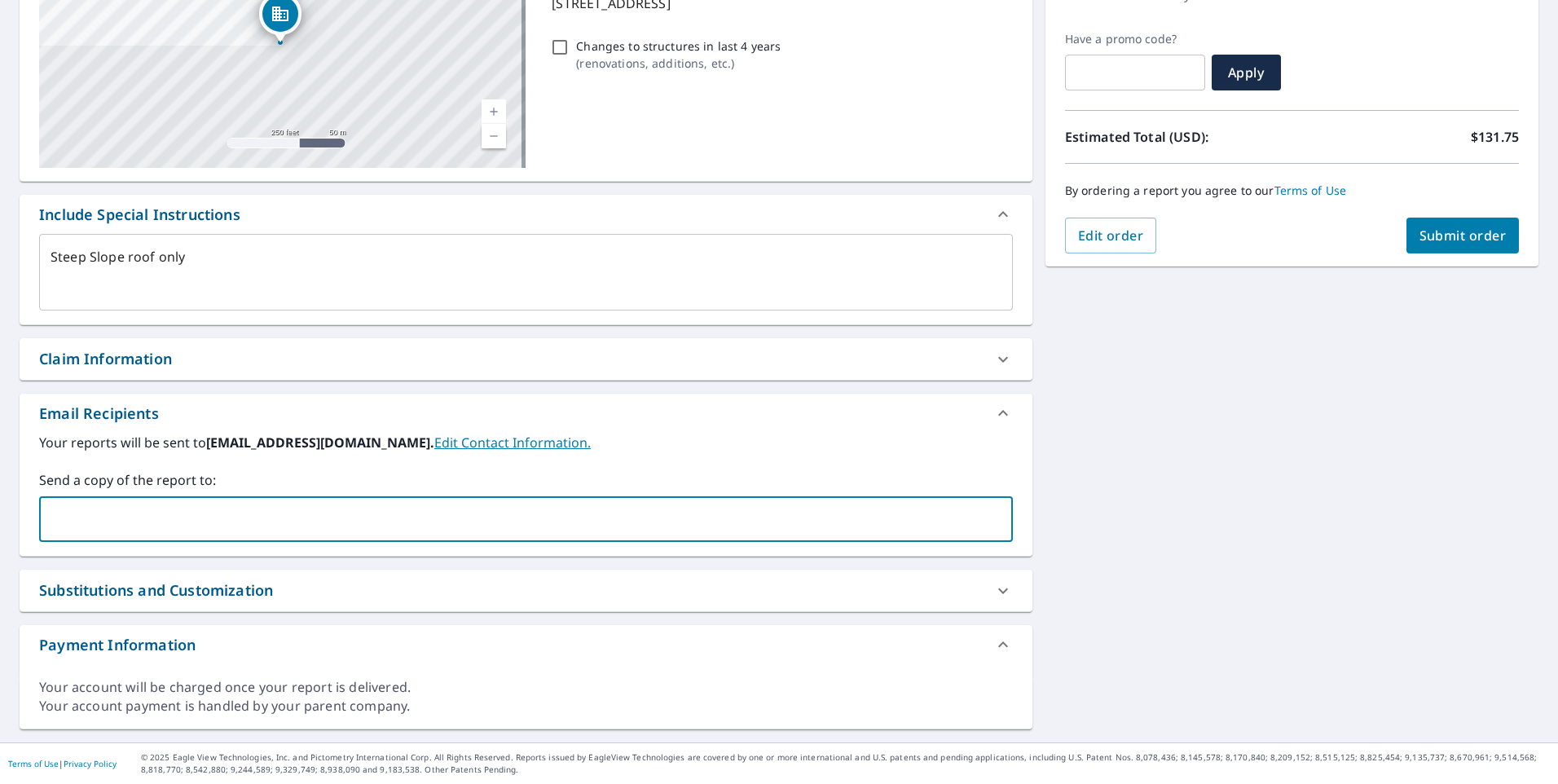
click at [180, 505] on input "text" at bounding box center [514, 519] width 935 height 31
type input "jking@waukeganroofing.com"
type textarea "x"
checkbox input "true"
click at [1469, 231] on span "Submit order" at bounding box center [1463, 235] width 87 height 18
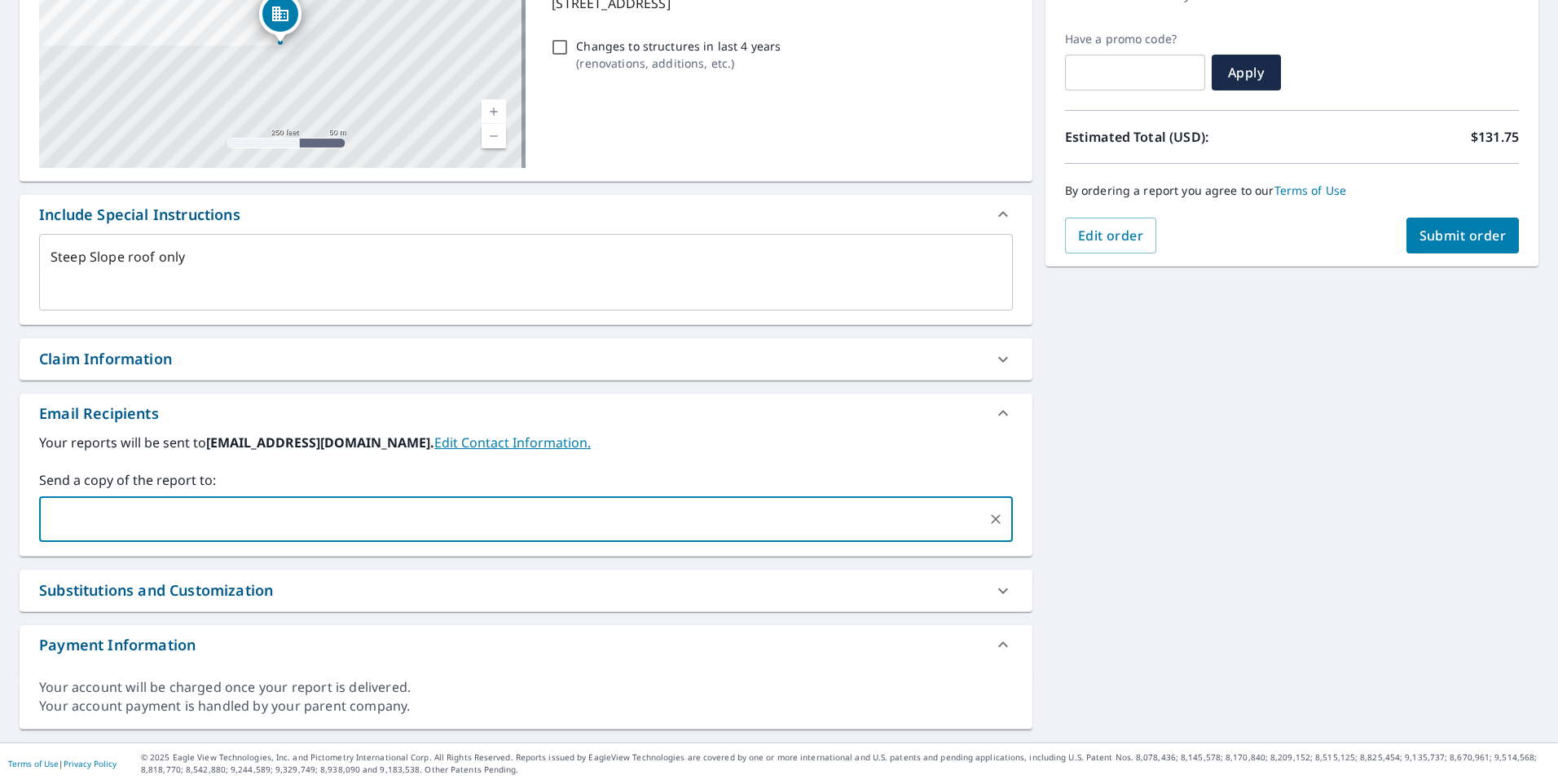
type textarea "x"
checkbox input "true"
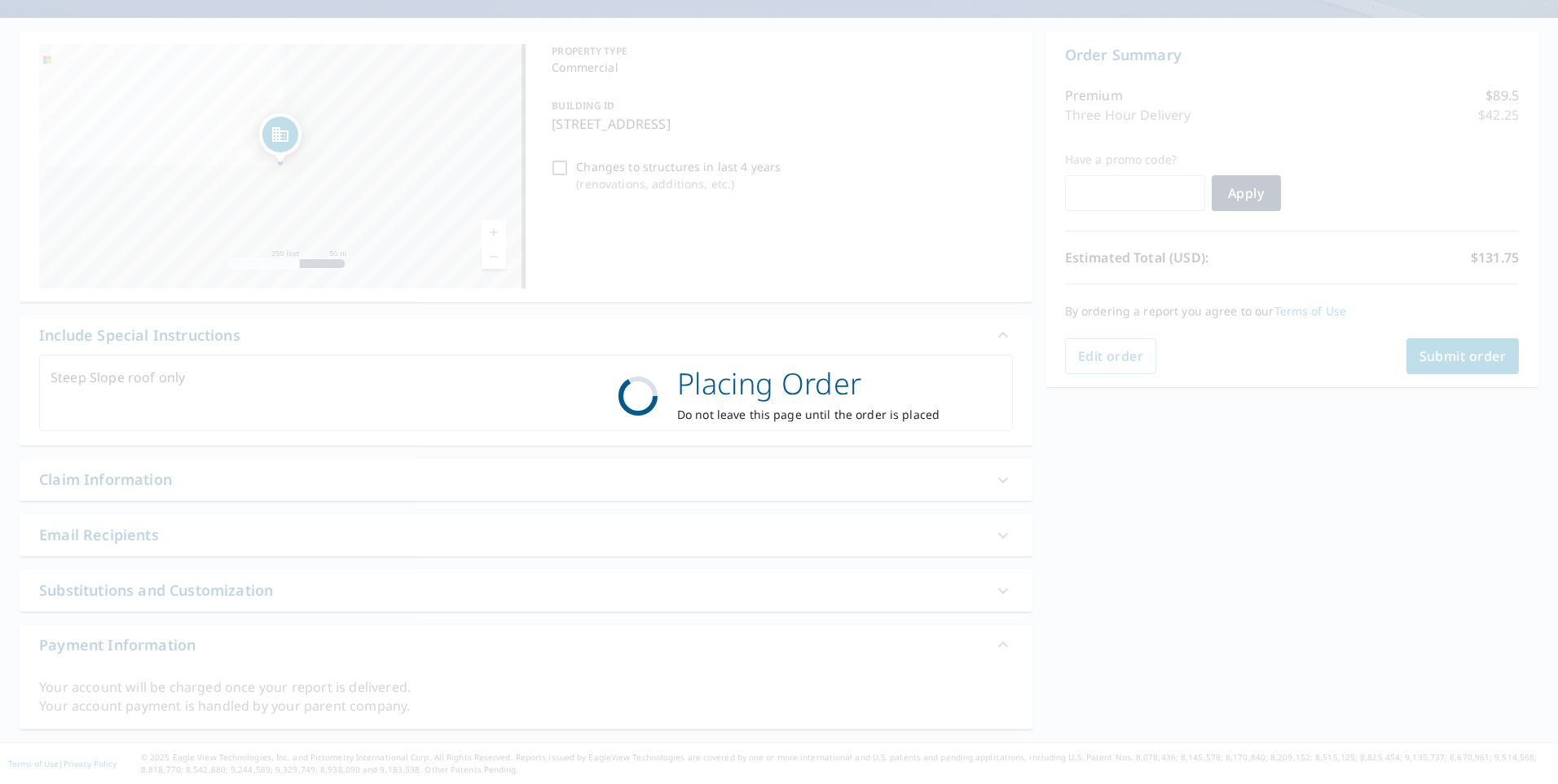
scroll to position [133, 0]
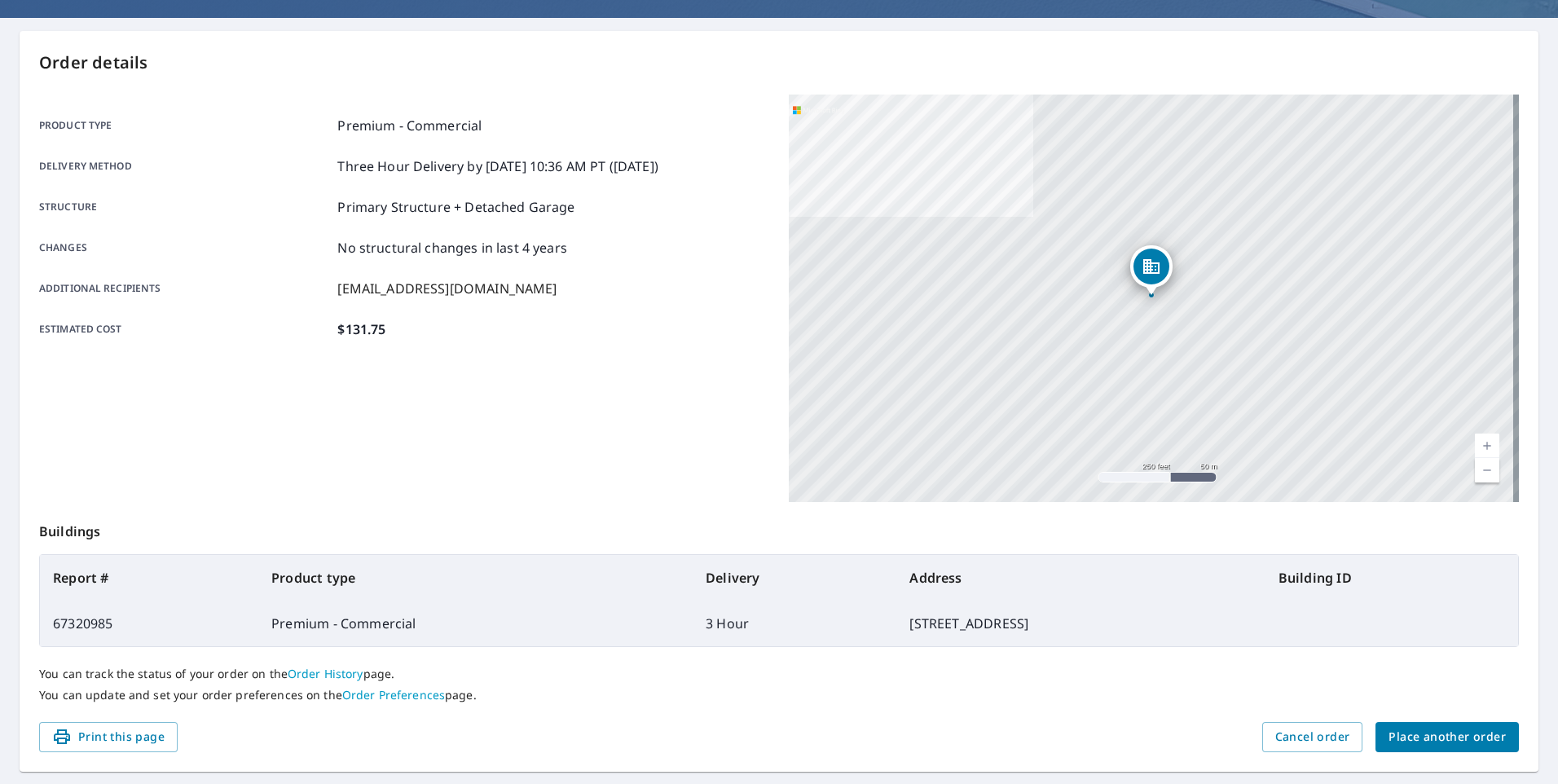
click at [1421, 738] on span "Place another order" at bounding box center [1448, 737] width 118 height 20
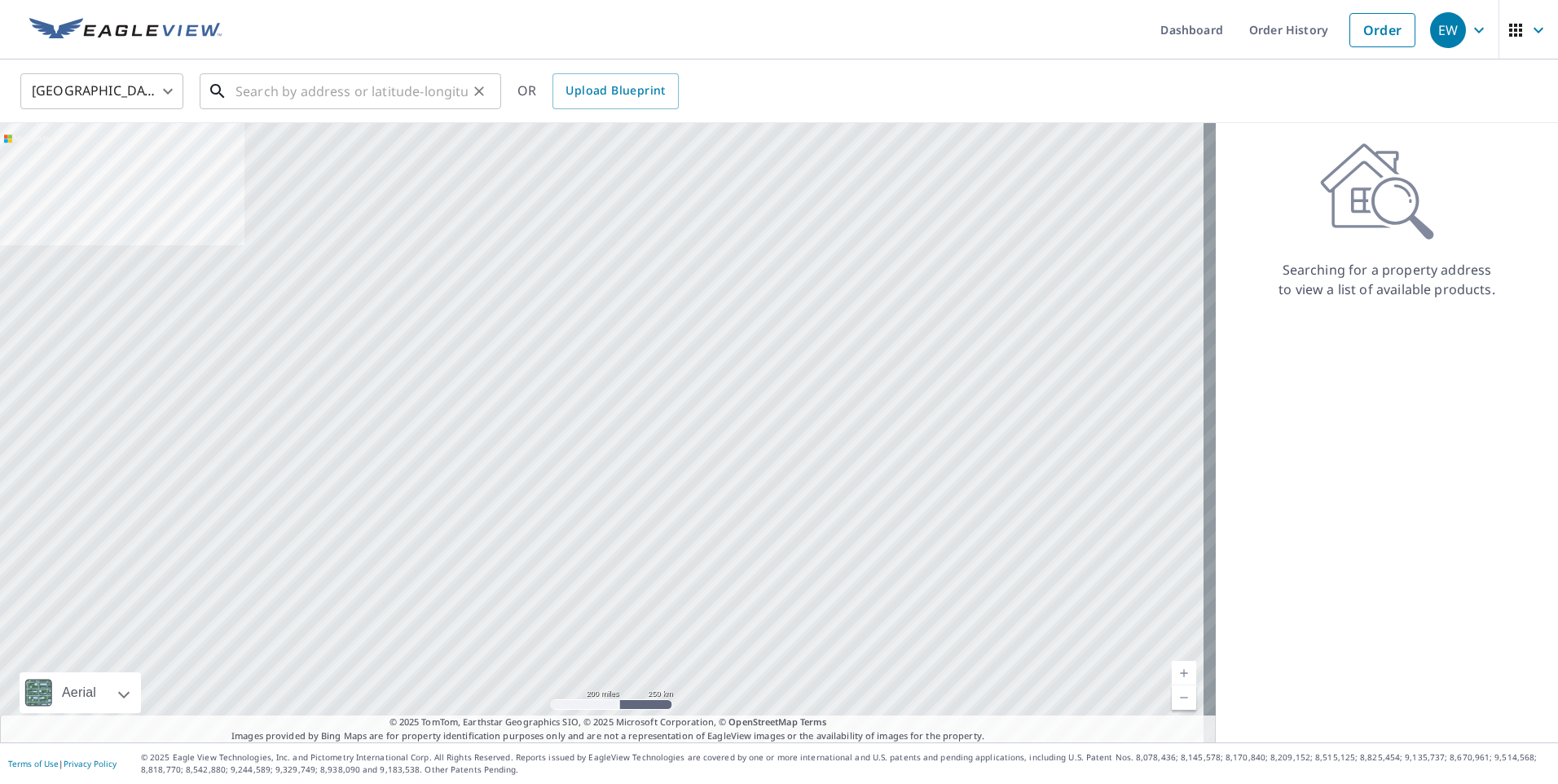
click at [290, 87] on input "text" at bounding box center [352, 91] width 233 height 45
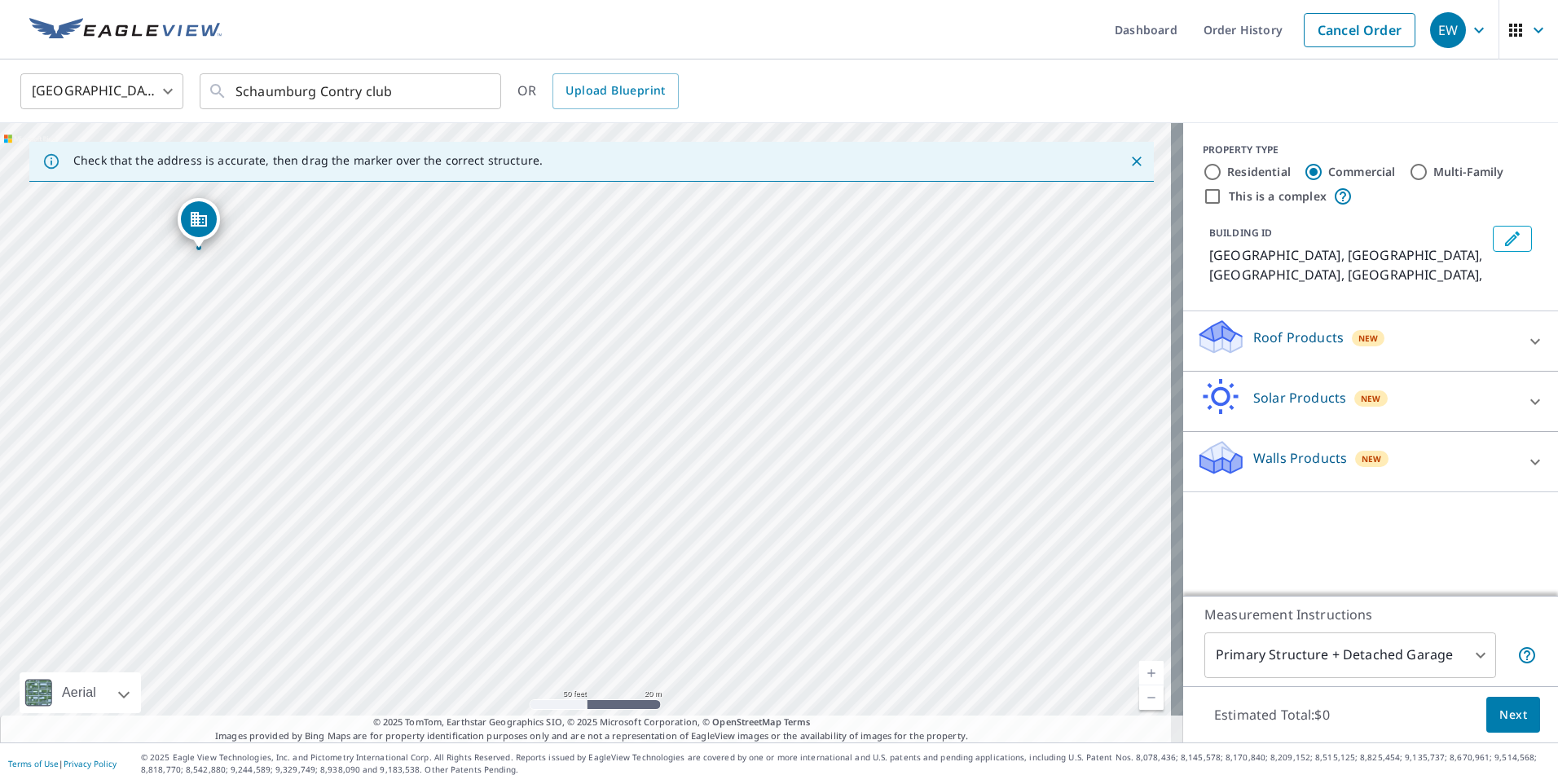
drag, startPoint x: 588, startPoint y: 438, endPoint x: 201, endPoint y: 257, distance: 427.2
click at [201, 257] on div "Schaumburg, IL Schaumburg, IL" at bounding box center [592, 433] width 1184 height 619
drag, startPoint x: 437, startPoint y: 295, endPoint x: 437, endPoint y: 532, distance: 237.0
click at [437, 532] on div "Schaumburg, IL Schaumburg, IL" at bounding box center [592, 433] width 1184 height 619
drag, startPoint x: 437, startPoint y: 526, endPoint x: 544, endPoint y: 389, distance: 173.8
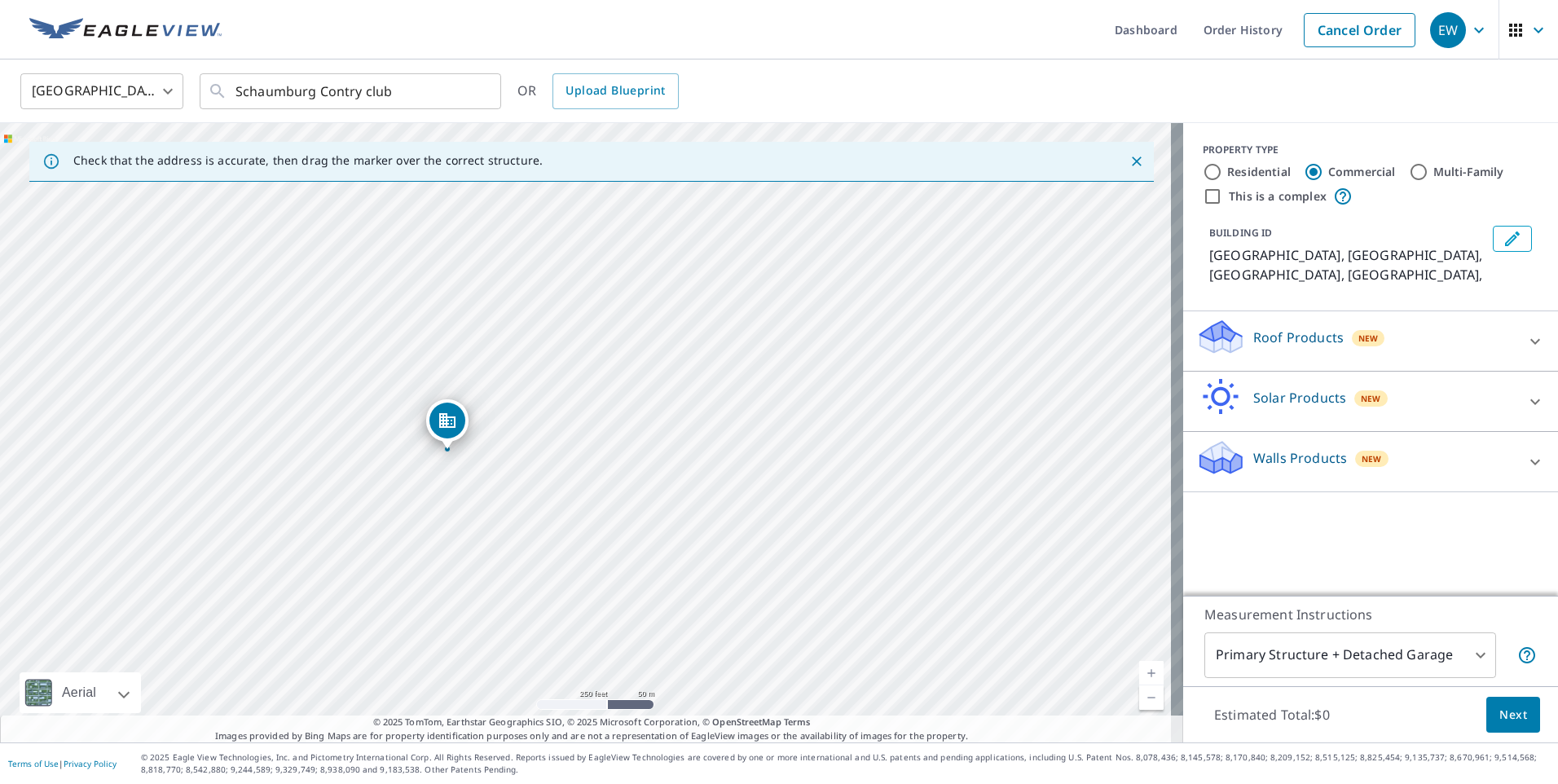
click at [544, 389] on div "Schaumburg, IL Schaumburg, IL" at bounding box center [592, 433] width 1184 height 619
click at [404, 93] on input "Schaumburg Contry club" at bounding box center [352, 91] width 233 height 45
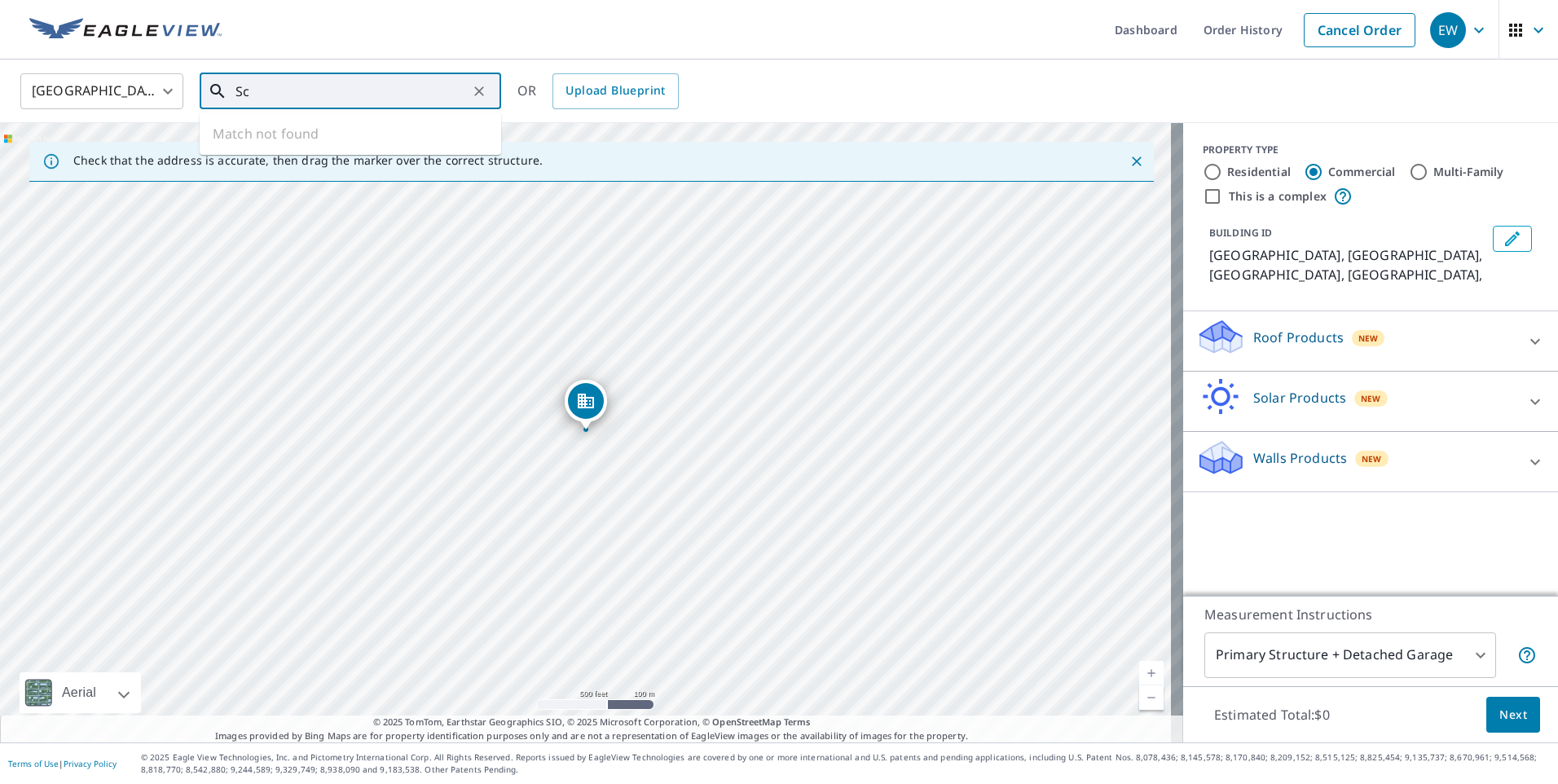
type input "S"
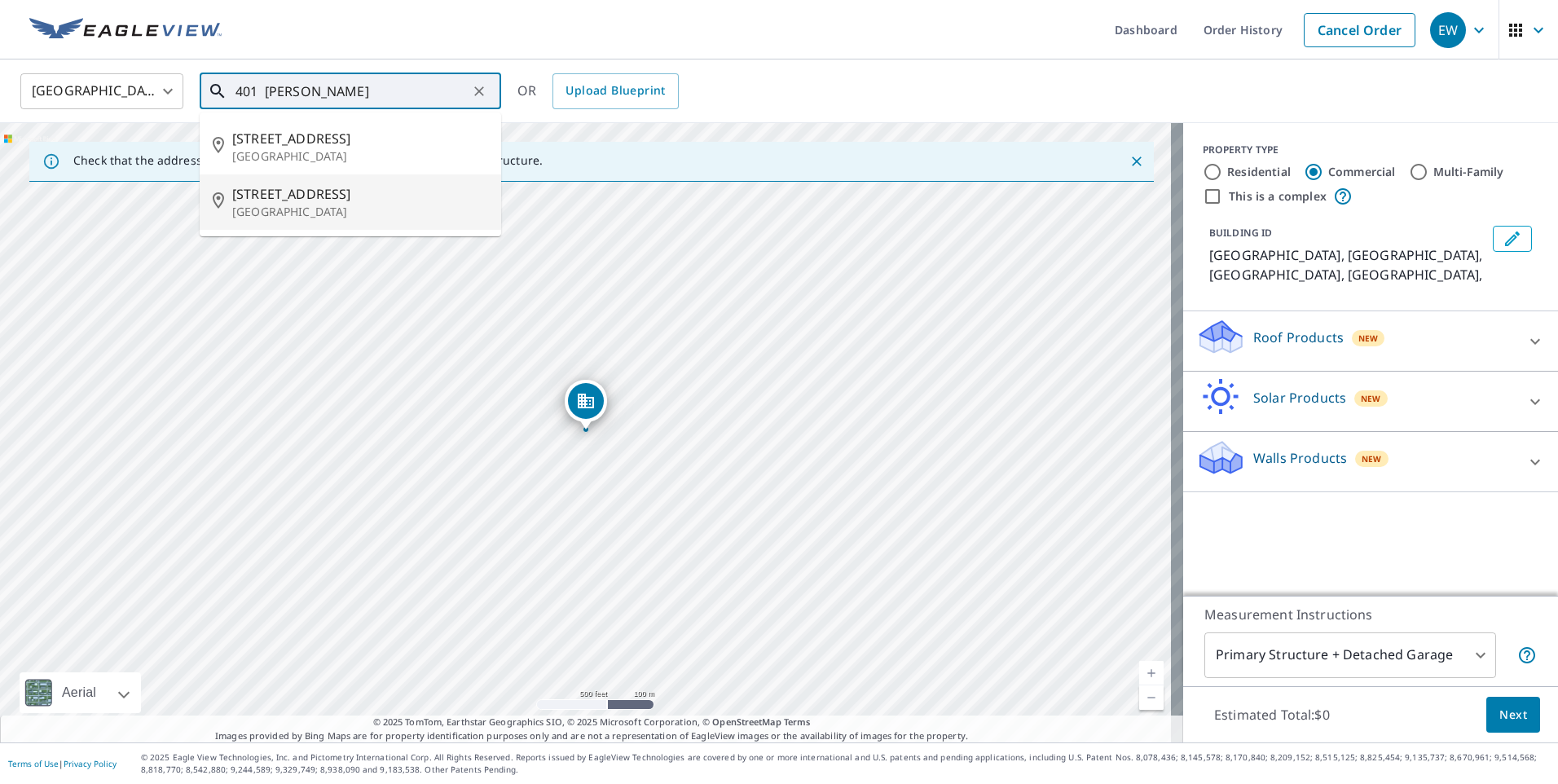
click at [389, 191] on span "401 N Roselle Rd" at bounding box center [360, 193] width 256 height 19
type input "401 N Roselle Rd Schaumburg, IL 60194"
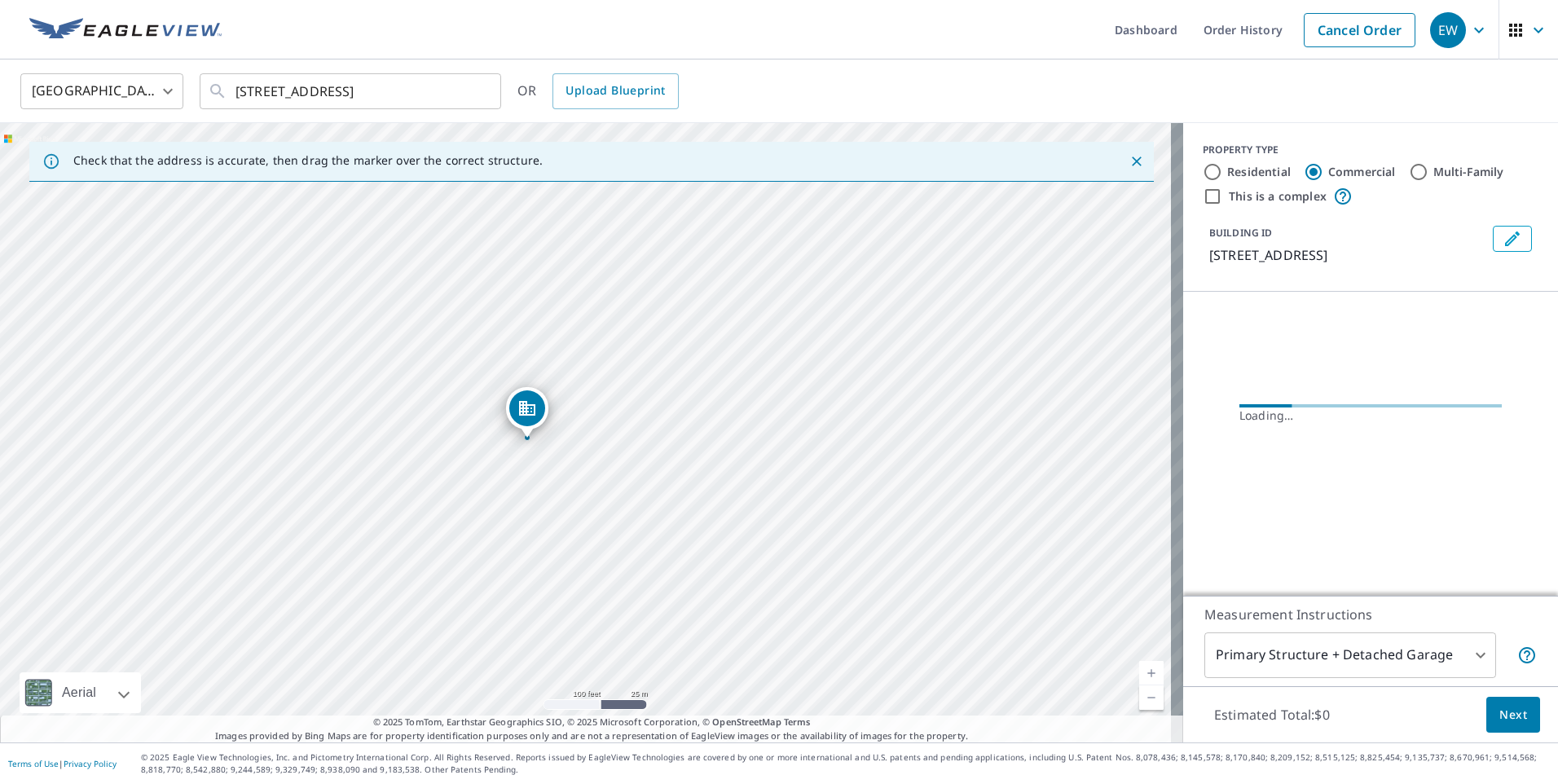
drag, startPoint x: 530, startPoint y: 492, endPoint x: 542, endPoint y: 473, distance: 22.5
click at [542, 473] on div "401 N Roselle Rd Schaumburg, IL 60194" at bounding box center [592, 433] width 1184 height 619
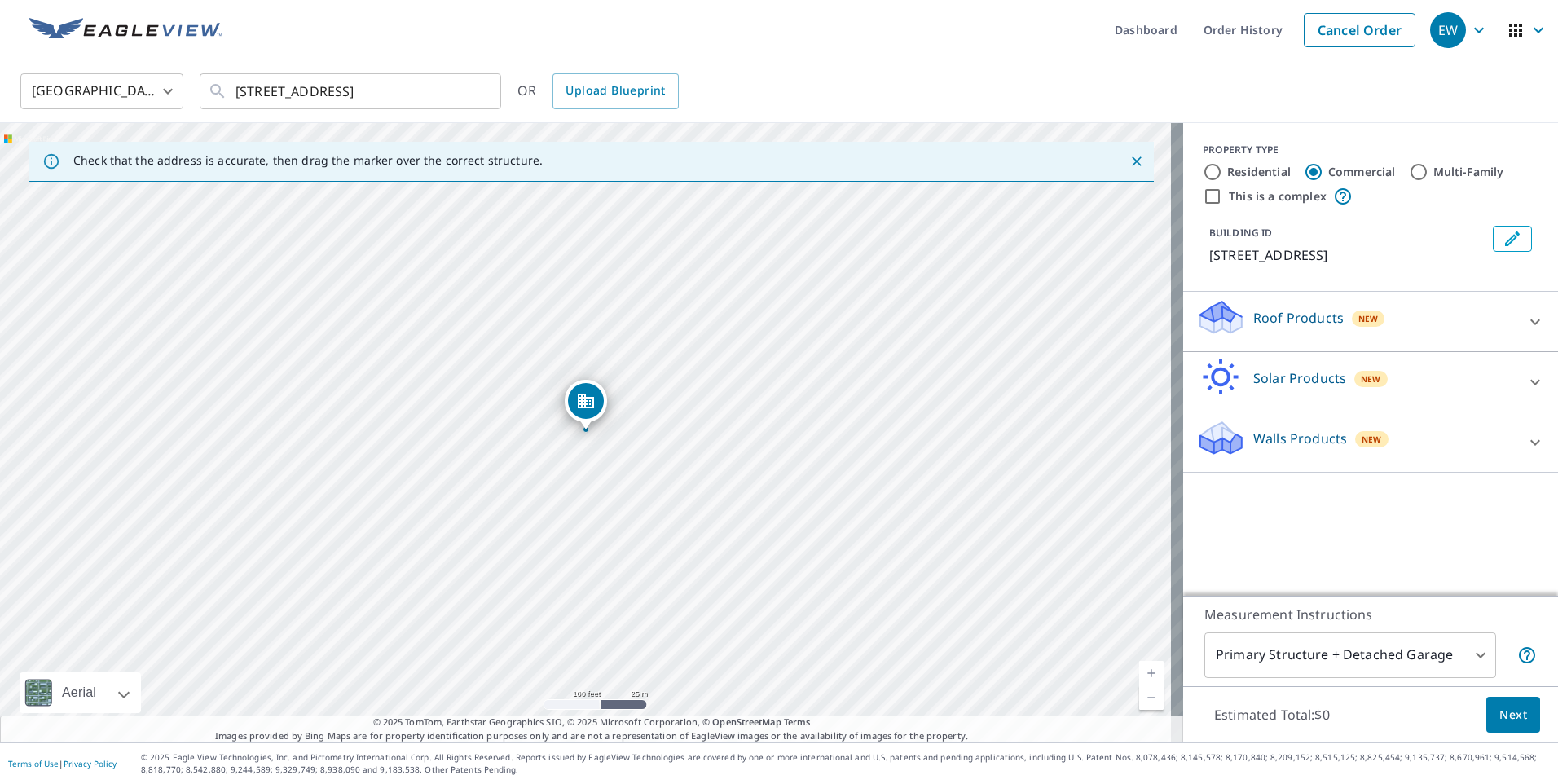
drag, startPoint x: 524, startPoint y: 420, endPoint x: 553, endPoint y: 429, distance: 30.4
drag, startPoint x: 591, startPoint y: 409, endPoint x: 944, endPoint y: 645, distance: 424.6
click at [837, 613] on div "78 N Roselle Rd Schaumburg, IL 60194" at bounding box center [592, 433] width 1184 height 619
drag, startPoint x: 651, startPoint y: 574, endPoint x: 499, endPoint y: 527, distance: 159.1
click at [499, 527] on div "78 N Roselle Rd Schaumburg, IL 60194" at bounding box center [592, 433] width 1184 height 619
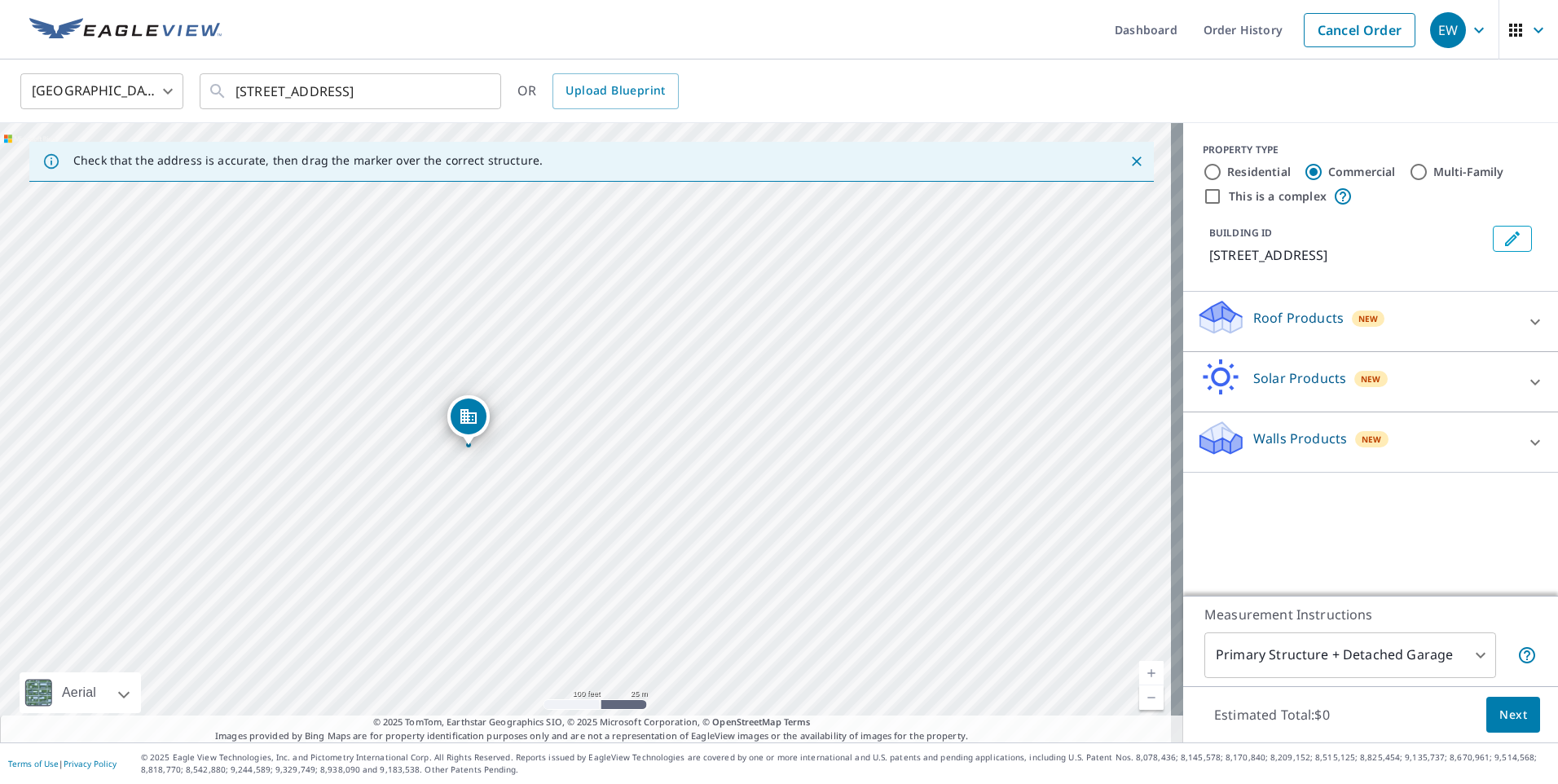
drag, startPoint x: 247, startPoint y: 320, endPoint x: 460, endPoint y: 421, distance: 235.7
click at [1315, 315] on p "Roof Products" at bounding box center [1299, 317] width 91 height 19
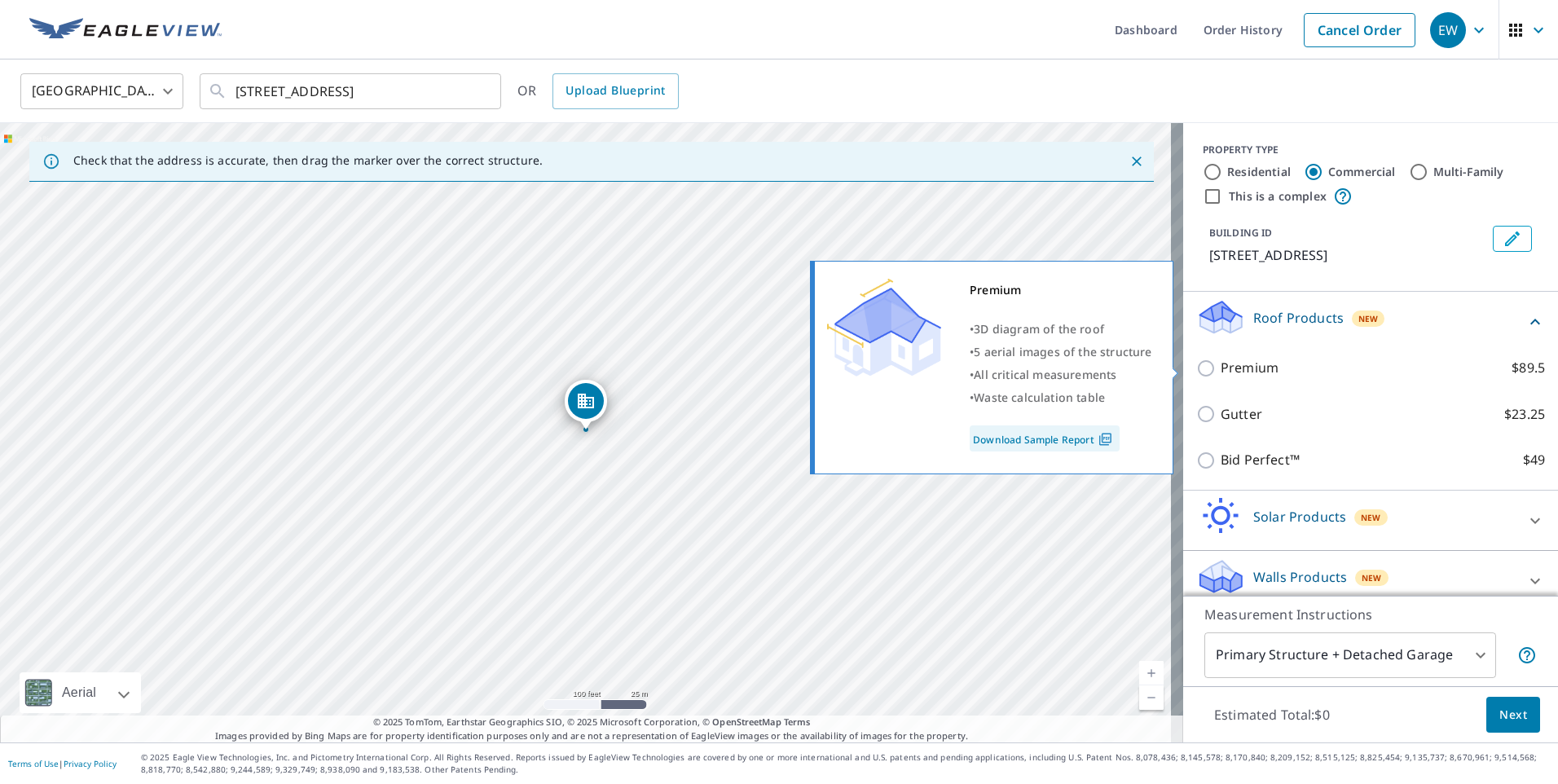
click at [1289, 369] on label "Premium $89.5" at bounding box center [1383, 368] width 324 height 20
click at [1221, 369] on input "Premium $89.5" at bounding box center [1208, 368] width 24 height 19
checkbox input "true"
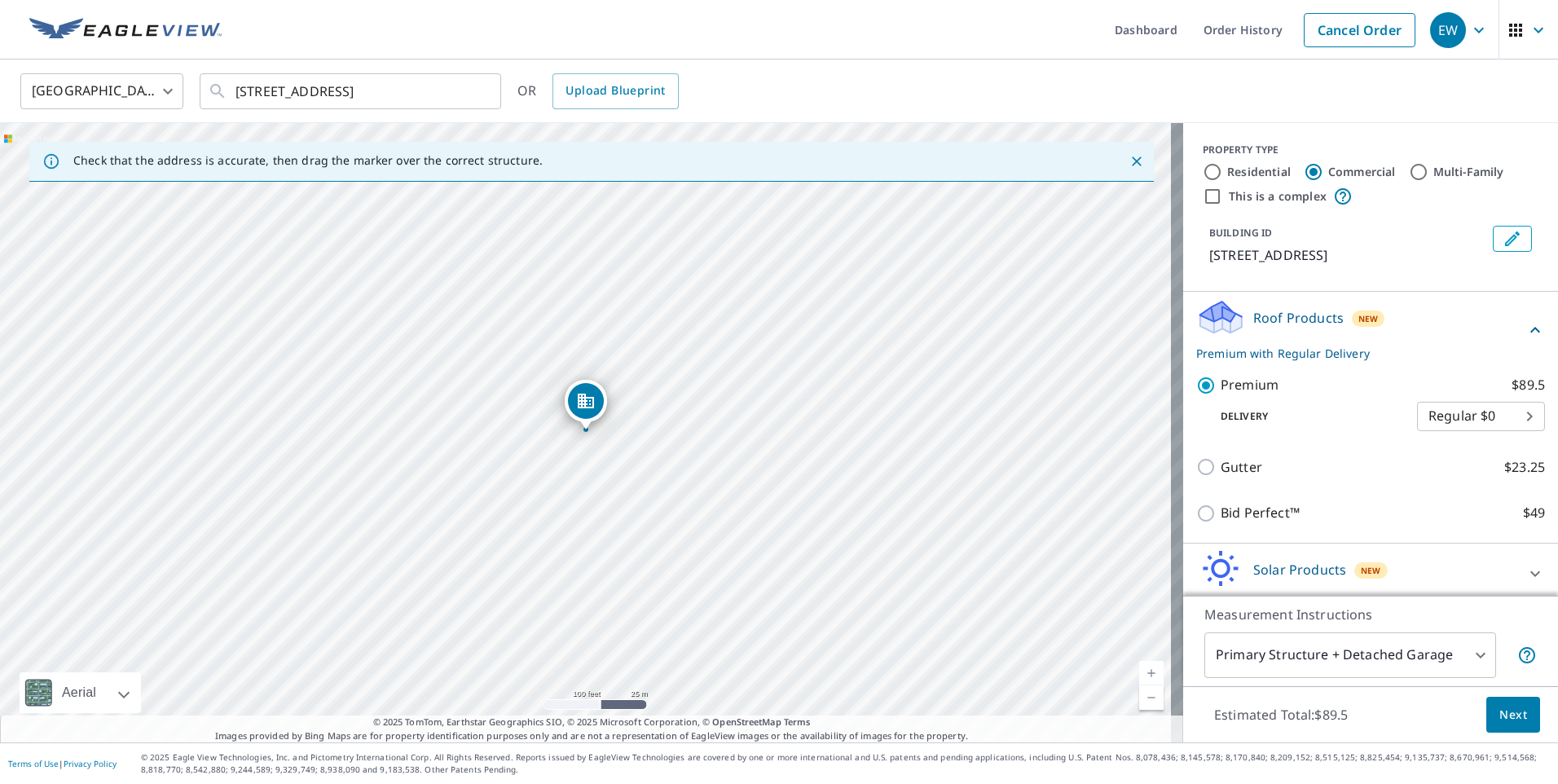
click at [1477, 416] on body "EW EW Dashboard Order History Cancel Order EW United States US ​ 401 N Roselle …" at bounding box center [779, 392] width 1558 height 784
click at [1463, 475] on li "3 Hour $42.25" at bounding box center [1456, 475] width 128 height 29
type input "7"
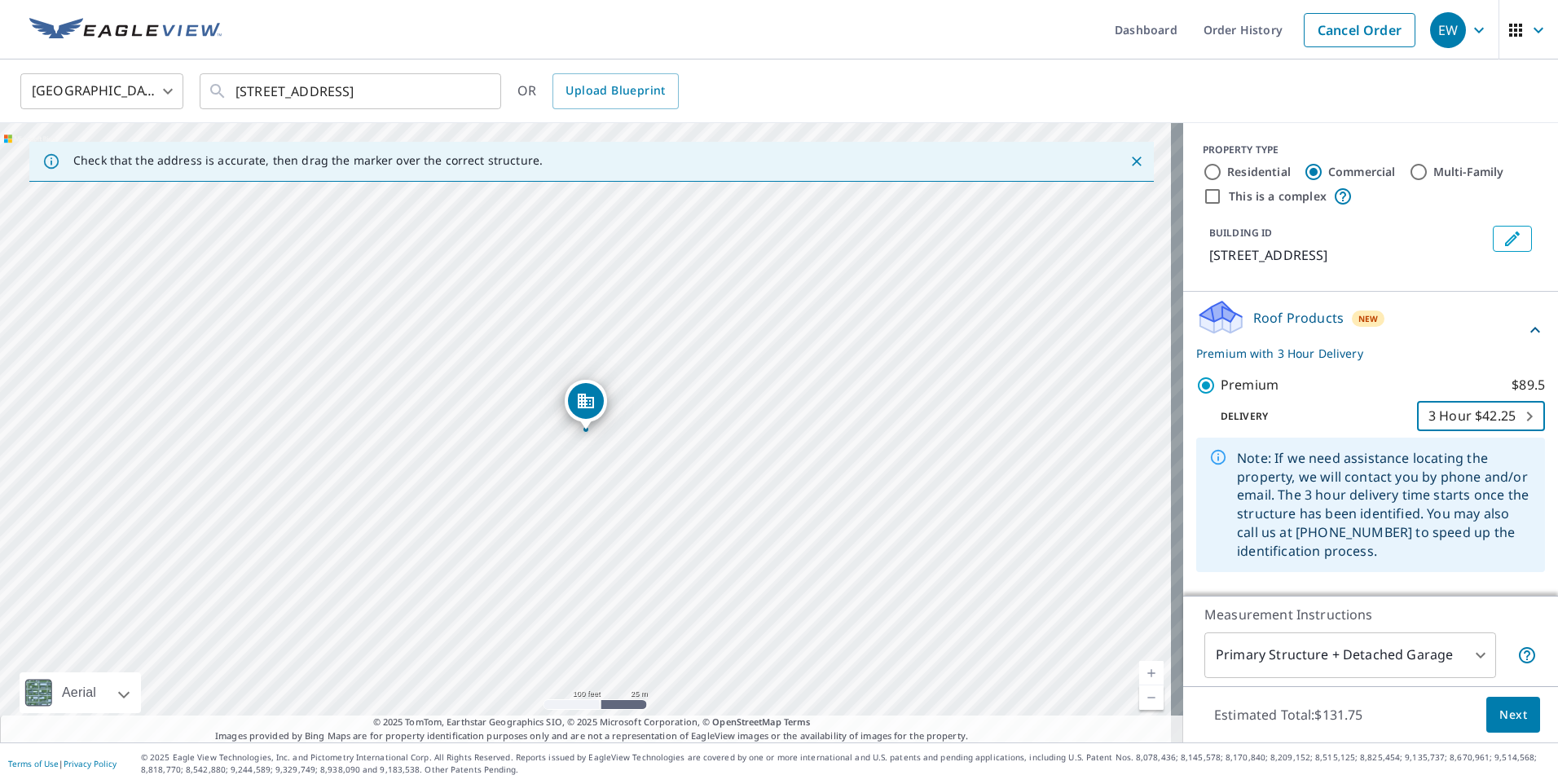
click at [1500, 716] on span "Next" at bounding box center [1514, 715] width 28 height 20
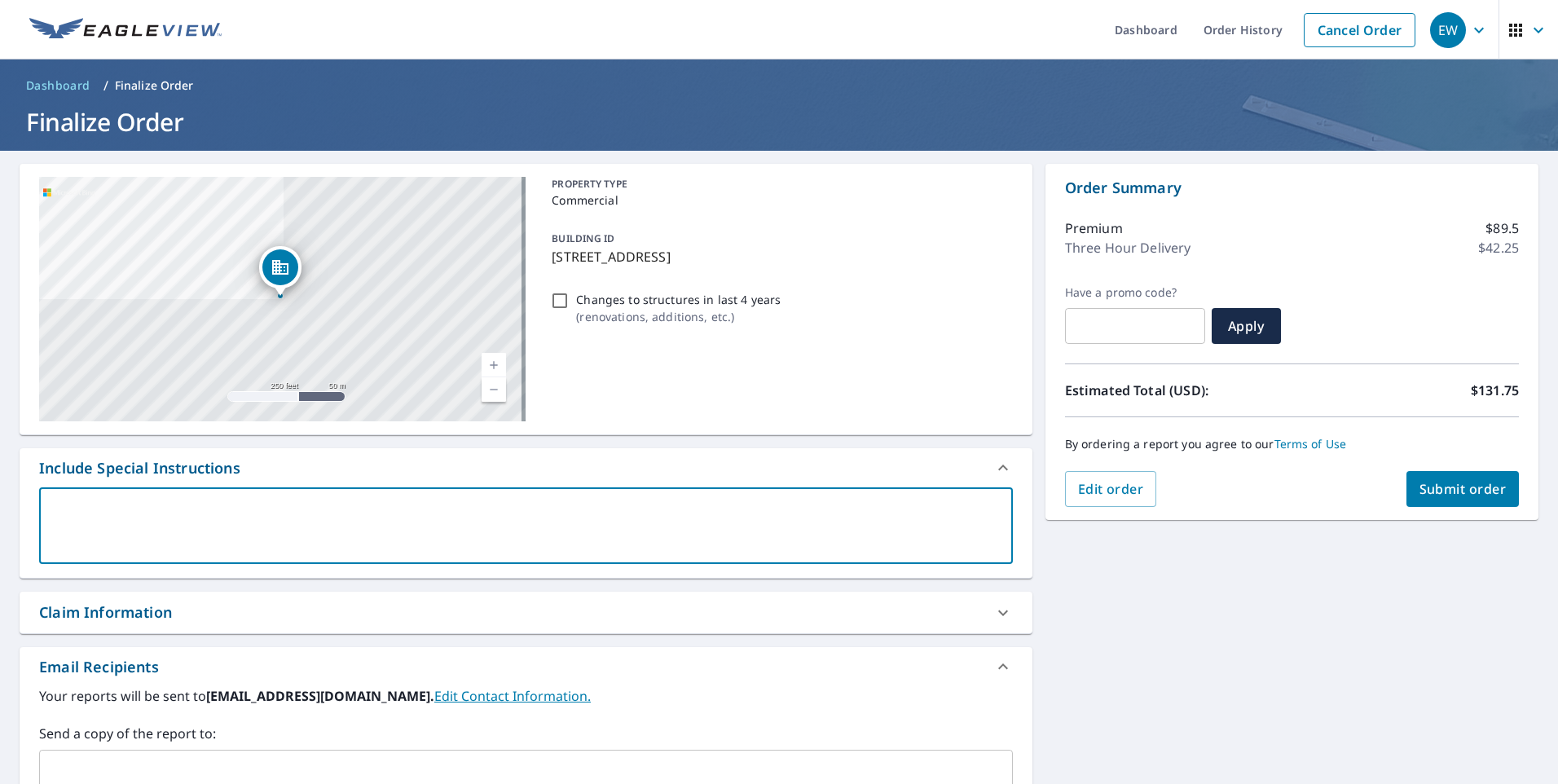
click at [177, 504] on textarea at bounding box center [525, 525] width 951 height 46
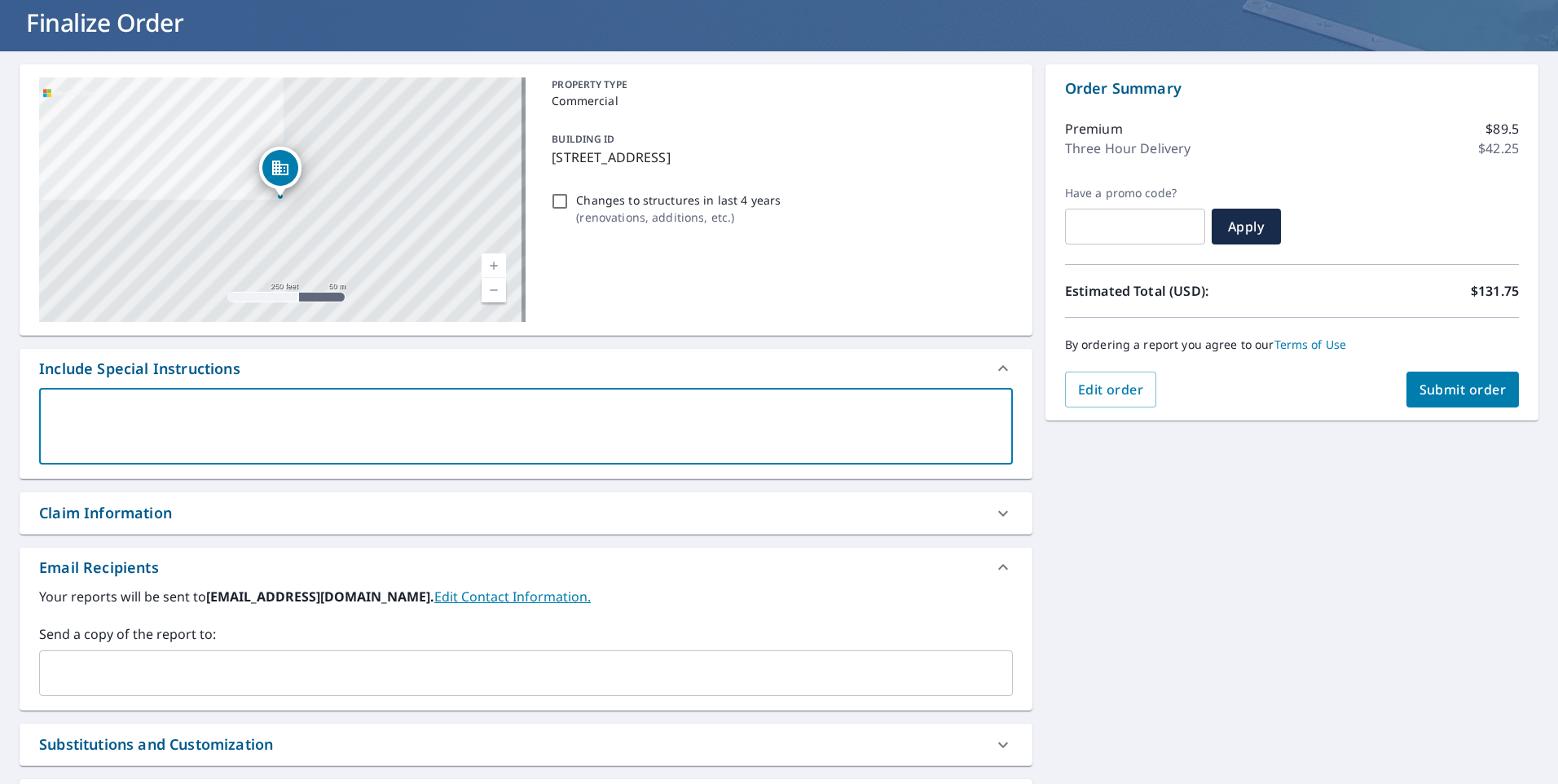
scroll to position [253, 0]
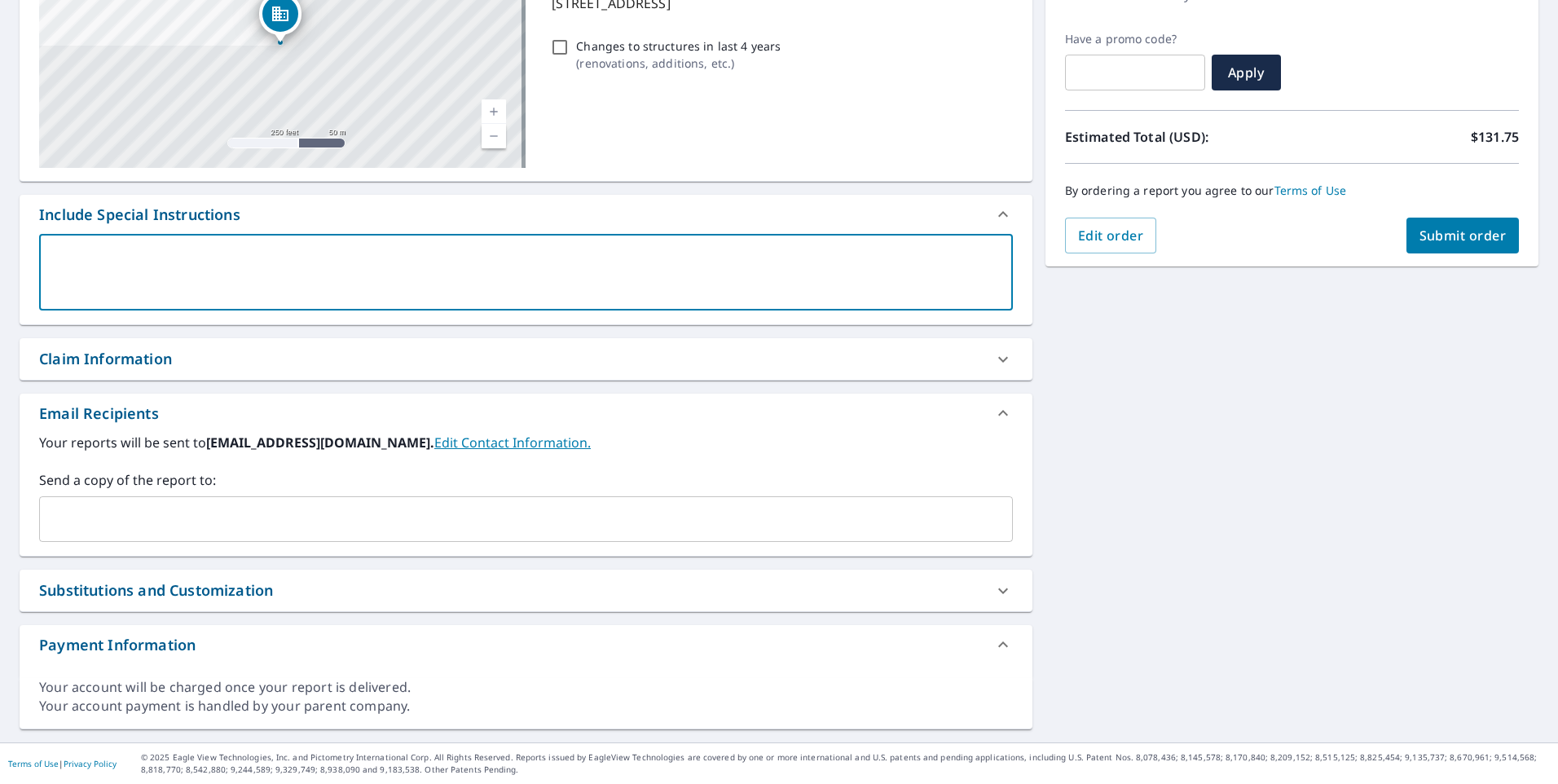
click at [204, 516] on input "text" at bounding box center [514, 519] width 935 height 31
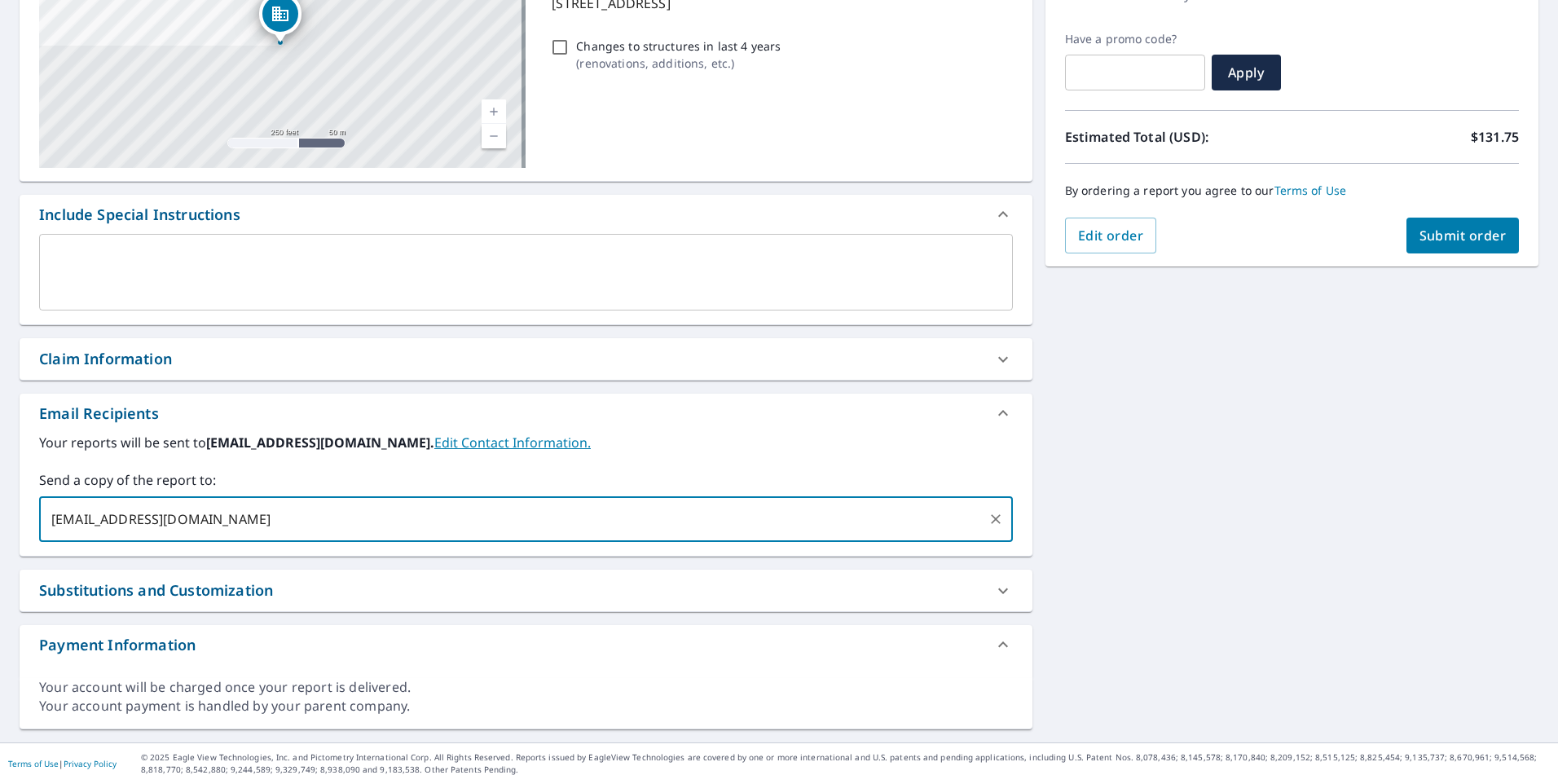
type input "jking@waukeganroofing.com"
click at [1456, 238] on span "Submit order" at bounding box center [1463, 235] width 87 height 18
checkbox input "true"
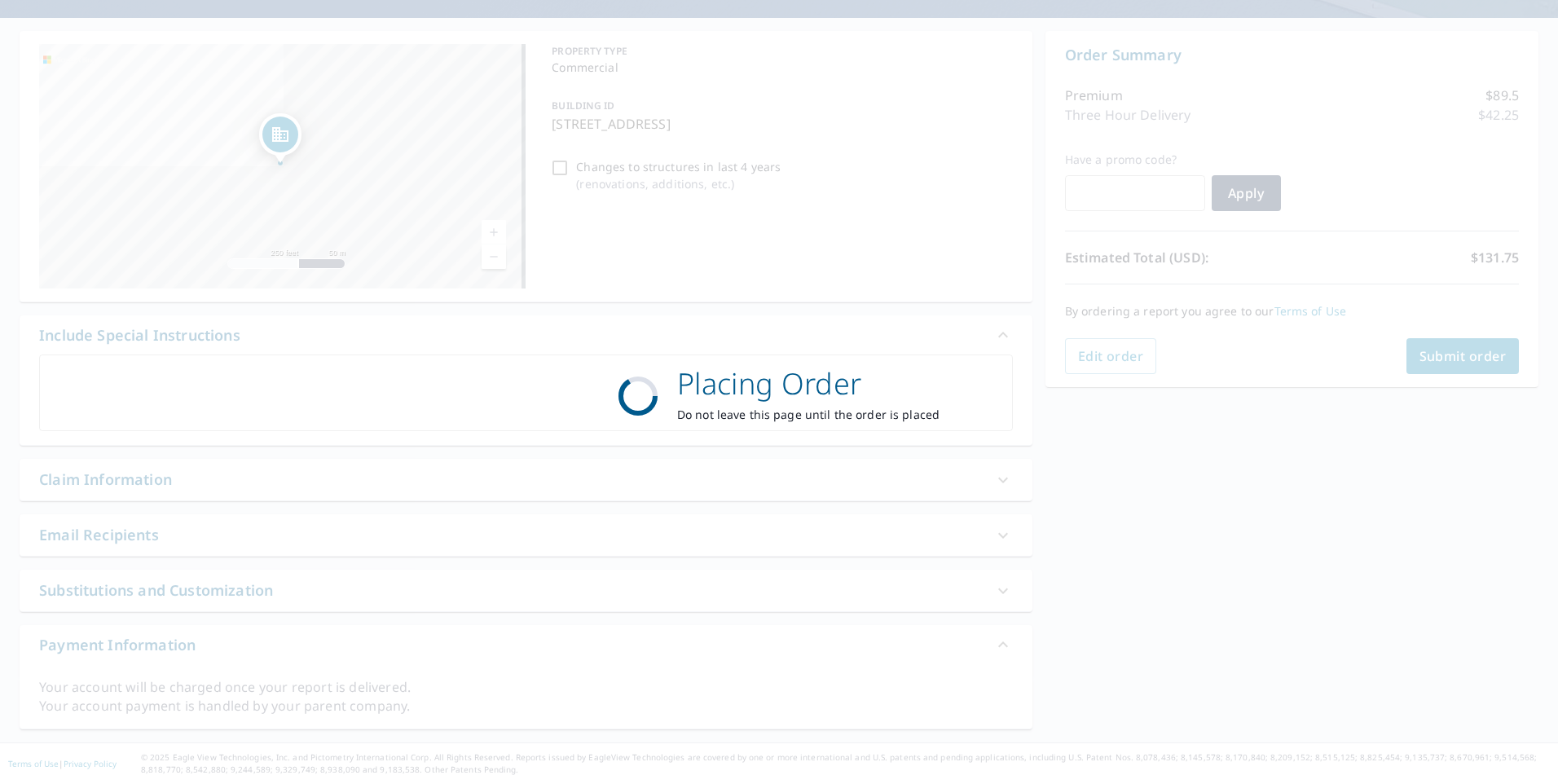
scroll to position [133, 0]
